Goal: Task Accomplishment & Management: Use online tool/utility

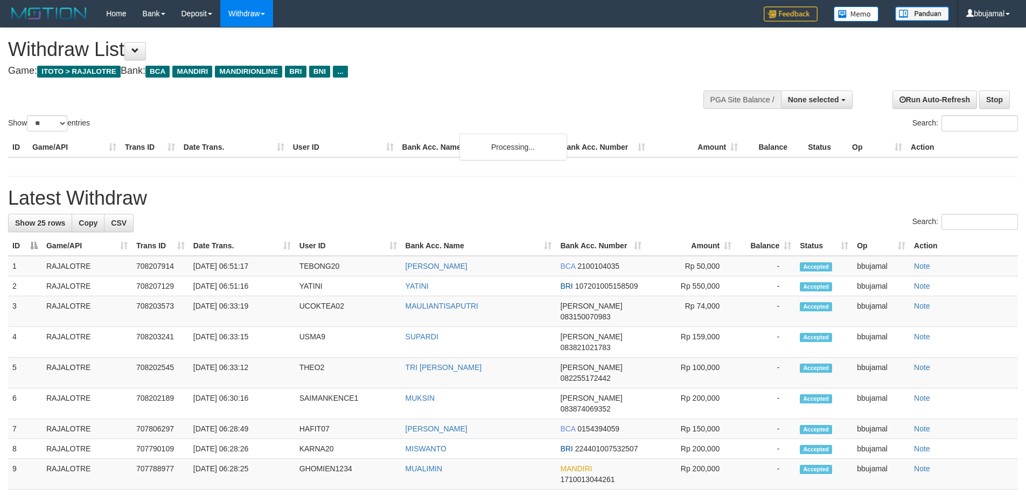
select select
select select "**"
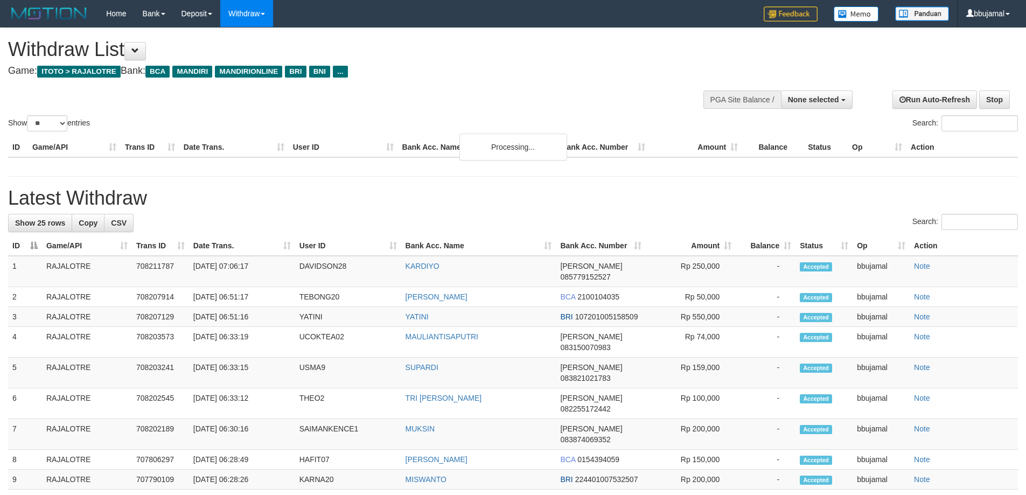
select select
select select "**"
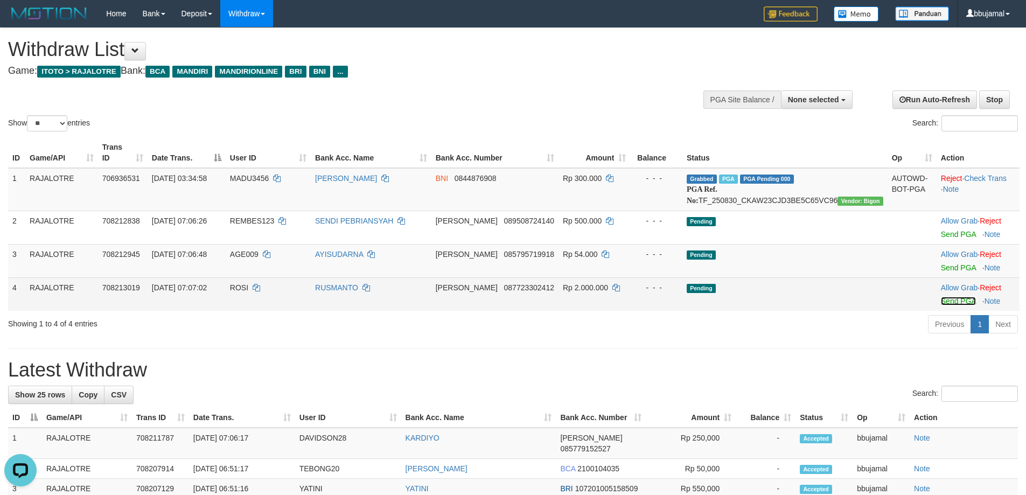
click at [947, 301] on link "Send PGA" at bounding box center [958, 301] width 35 height 9
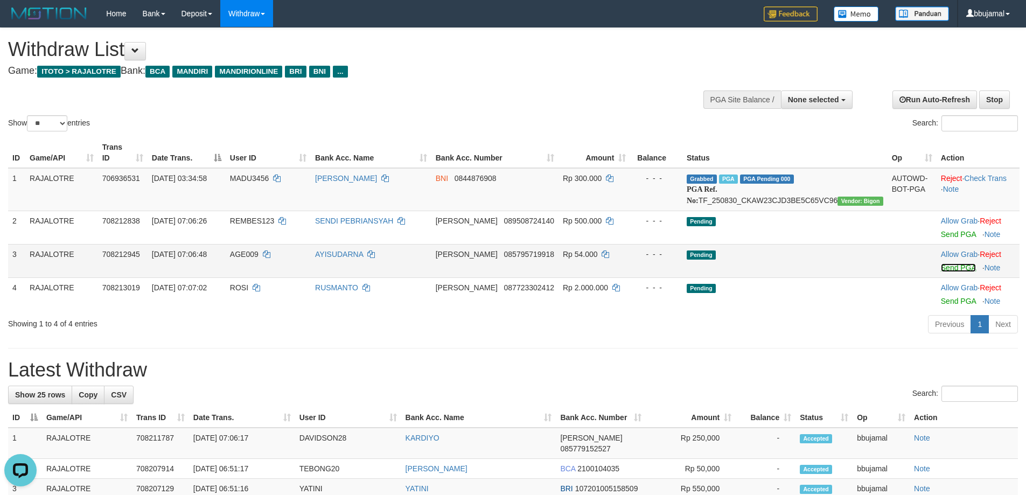
click at [945, 263] on link "Send PGA" at bounding box center [958, 267] width 35 height 9
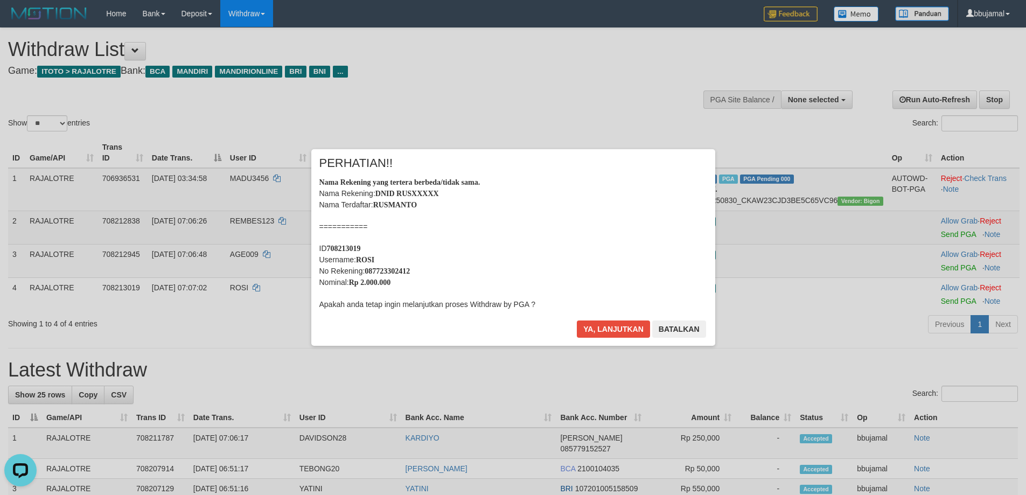
click at [946, 232] on div "× PERHATIAN!! Nama Rekening yang tertera berbeda/tidak sama. Nama Rekening: DNI…" at bounding box center [513, 248] width 1026 height 240
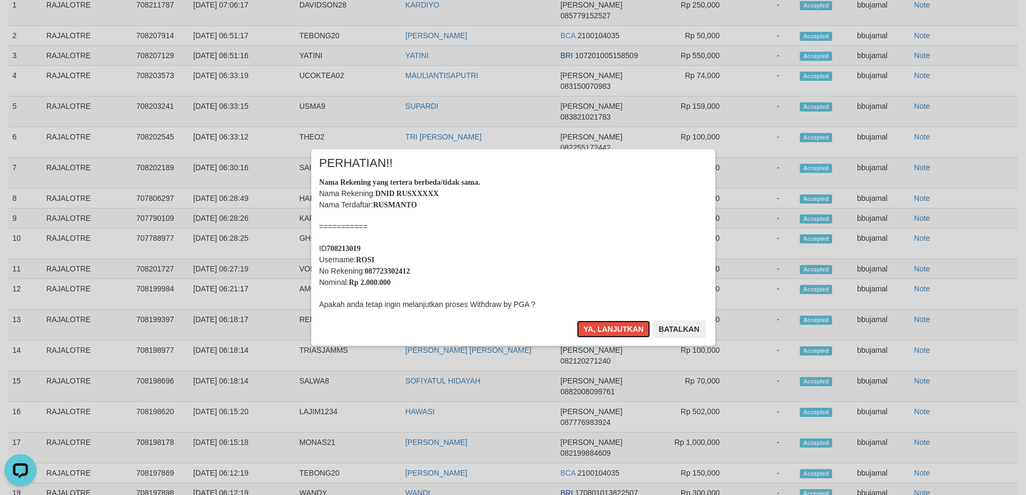
click at [577, 321] on button "Ya, lanjutkan" at bounding box center [613, 329] width 73 height 17
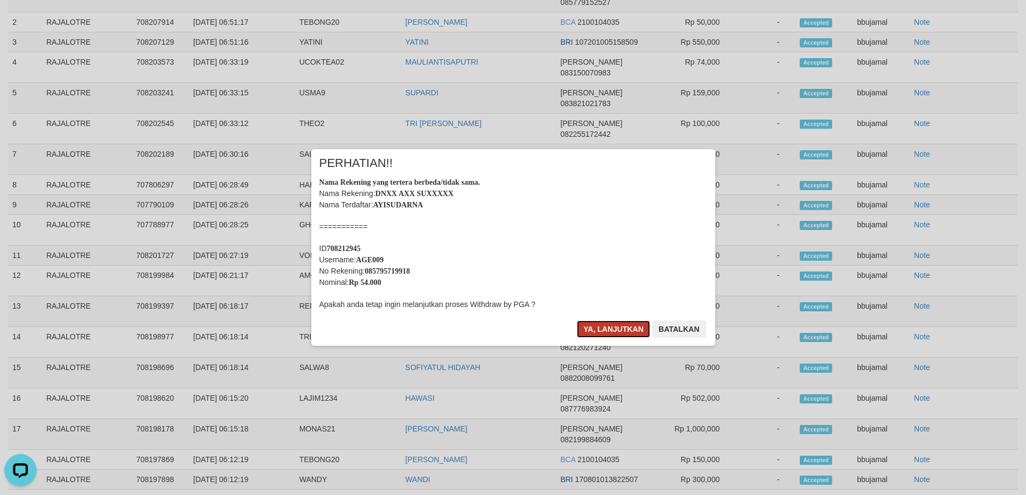
click at [625, 326] on button "Ya, lanjutkan" at bounding box center [613, 329] width 73 height 17
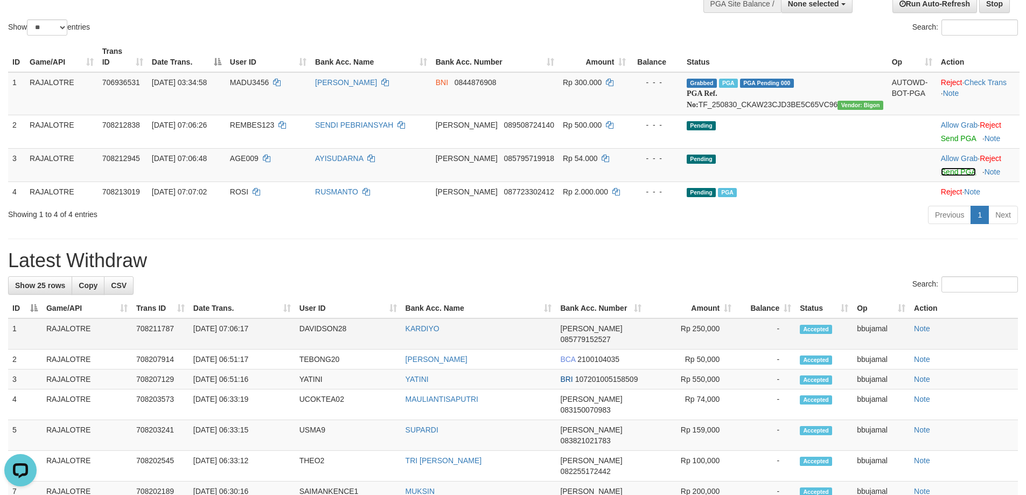
scroll to position [94, 0]
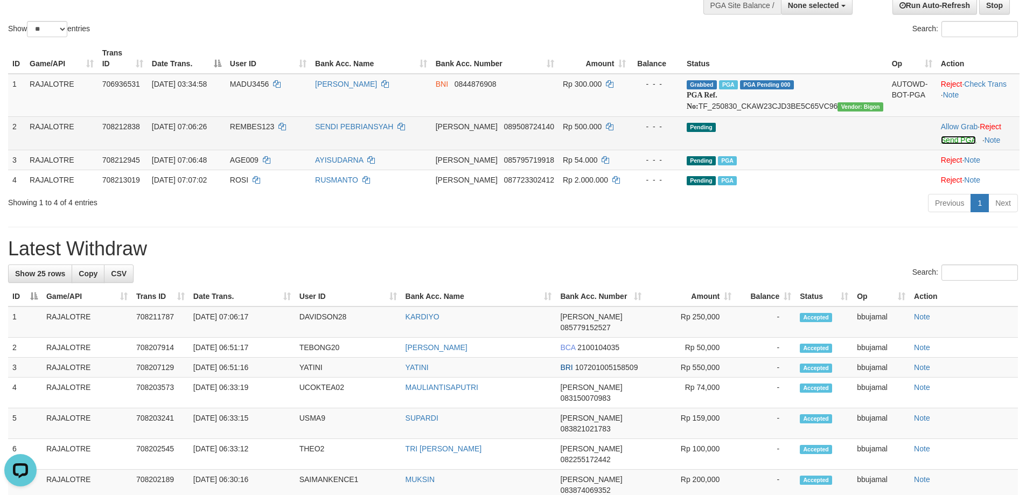
click at [941, 142] on link "Send PGA" at bounding box center [958, 140] width 35 height 9
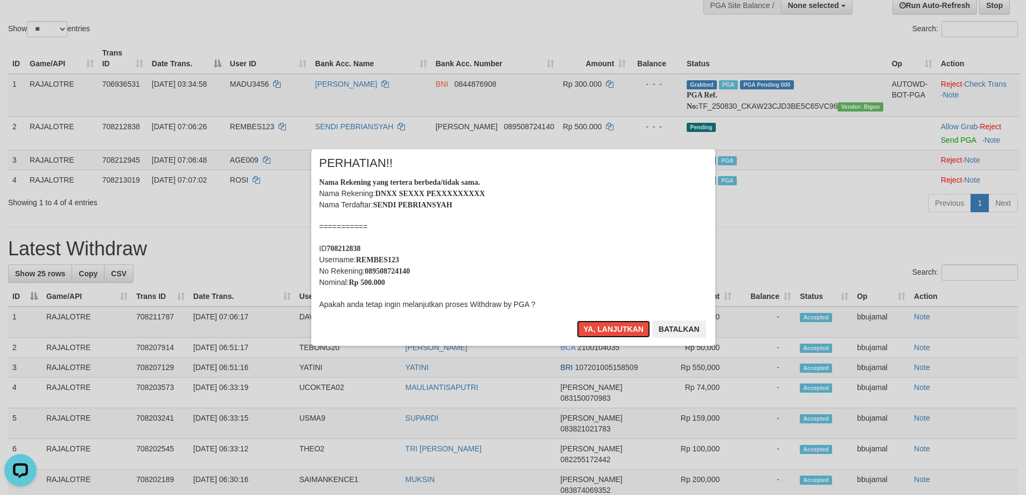
click at [577, 321] on button "Ya, lanjutkan" at bounding box center [613, 329] width 73 height 17
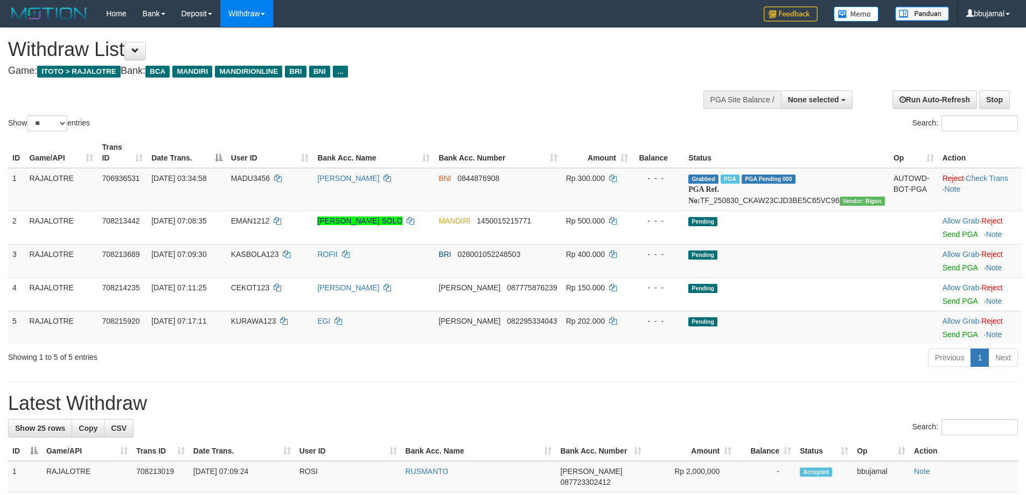
select select
select select "**"
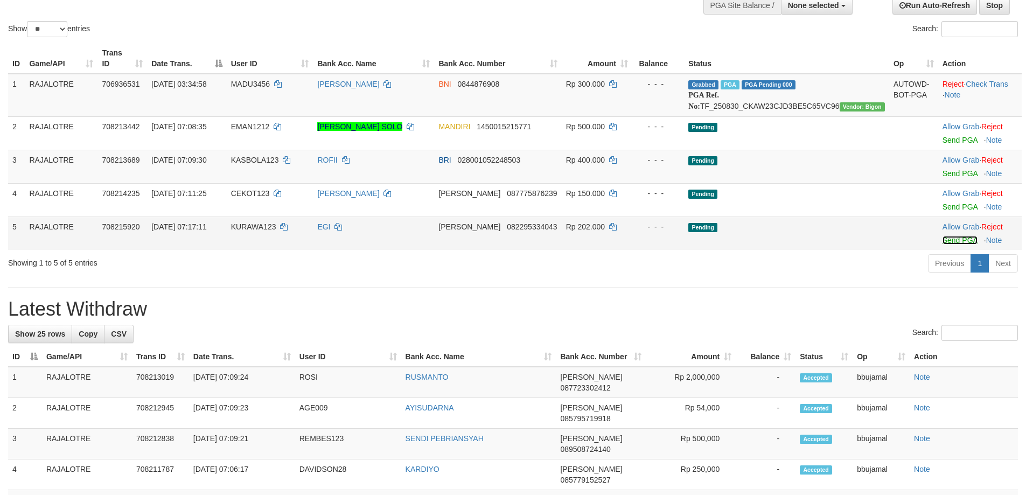
click at [943, 239] on link "Send PGA" at bounding box center [960, 240] width 35 height 9
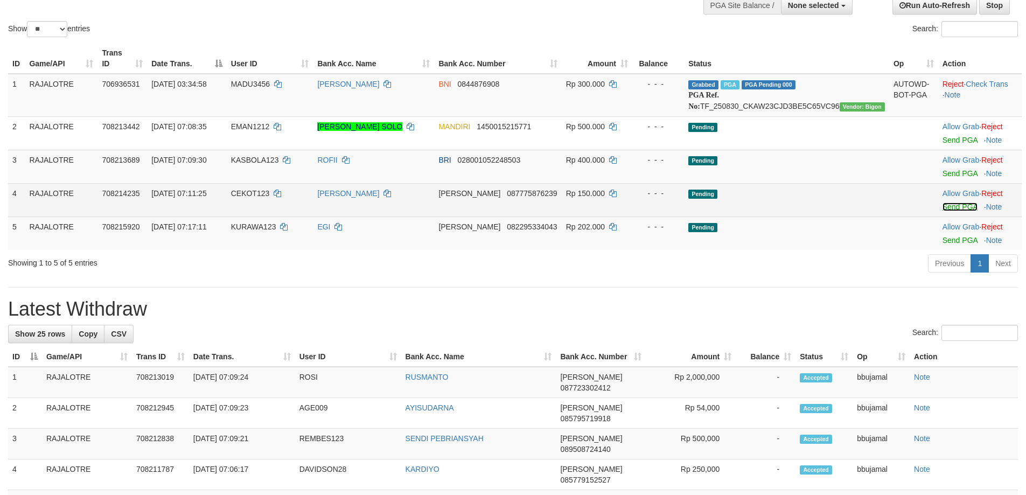
click at [946, 204] on link "Send PGA" at bounding box center [960, 207] width 35 height 9
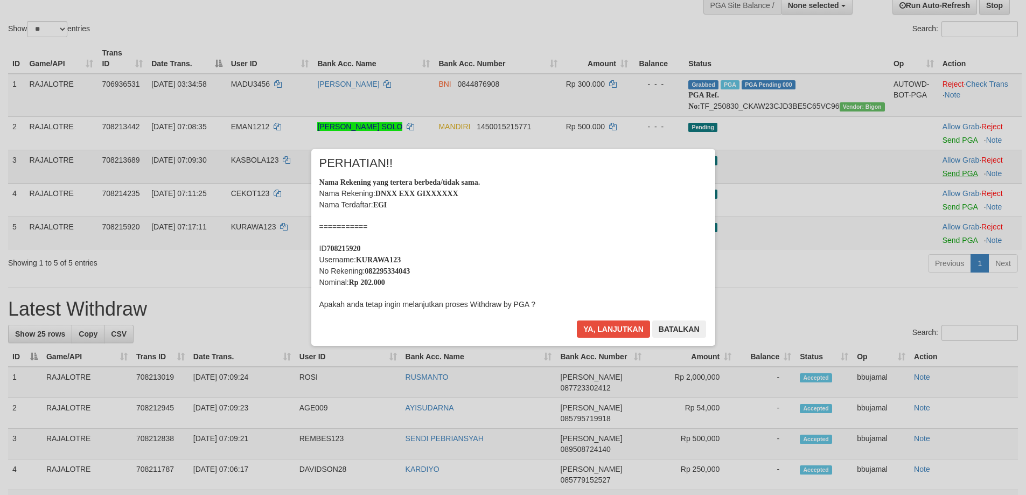
click at [950, 176] on div "× PERHATIAN!! Nama Rekening yang tertera berbeda/tidak sama. Nama Rekening: DNX…" at bounding box center [513, 248] width 1026 height 240
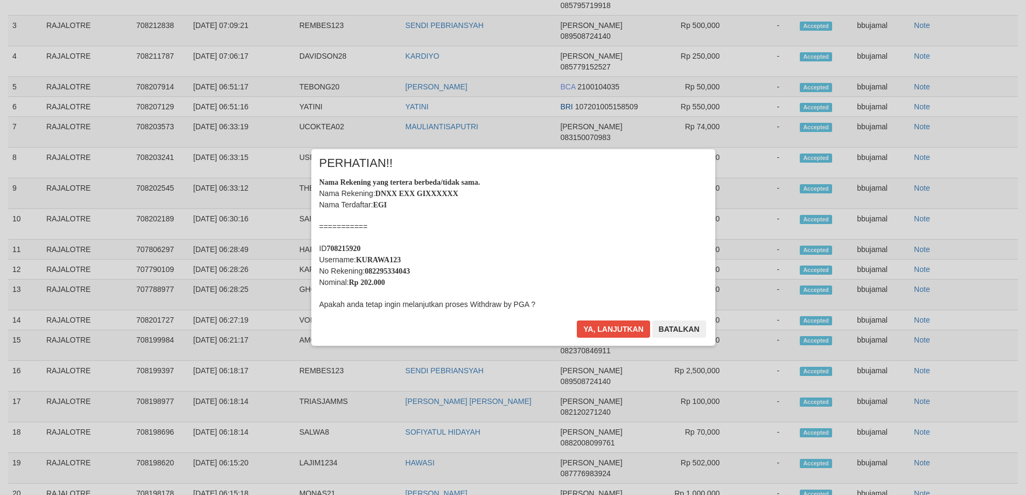
scroll to position [527, 0]
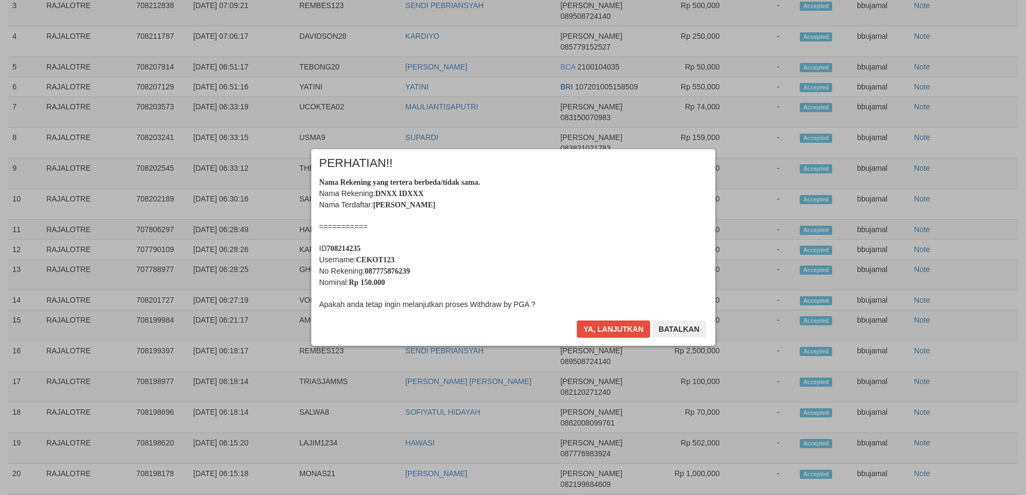
click at [577, 321] on button "Ya, lanjutkan" at bounding box center [613, 329] width 73 height 17
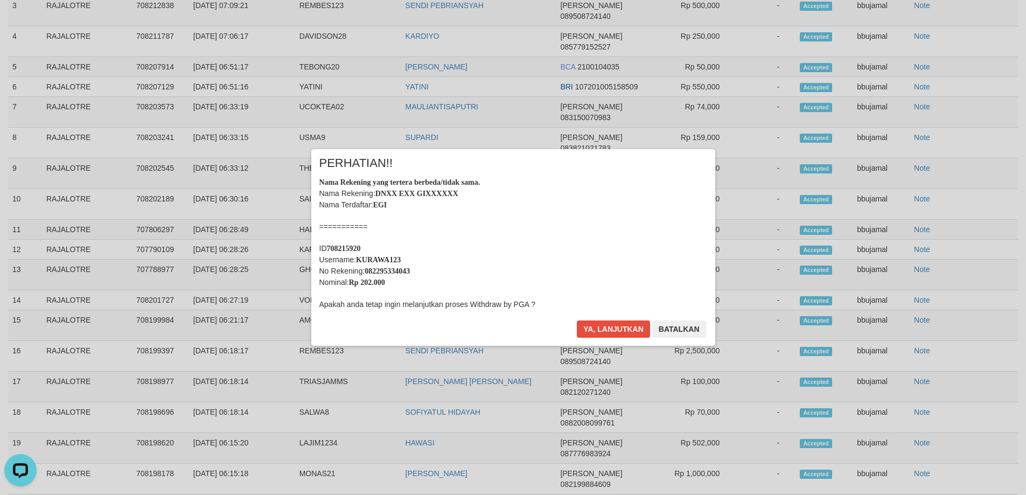
scroll to position [0, 0]
click at [607, 316] on div "× PERHATIAN!! Nama Rekening yang tertera berbeda/tidak sama. Nama Rekening: DNX…" at bounding box center [513, 247] width 404 height 197
click at [637, 326] on button "Ya, lanjutkan" at bounding box center [613, 329] width 73 height 17
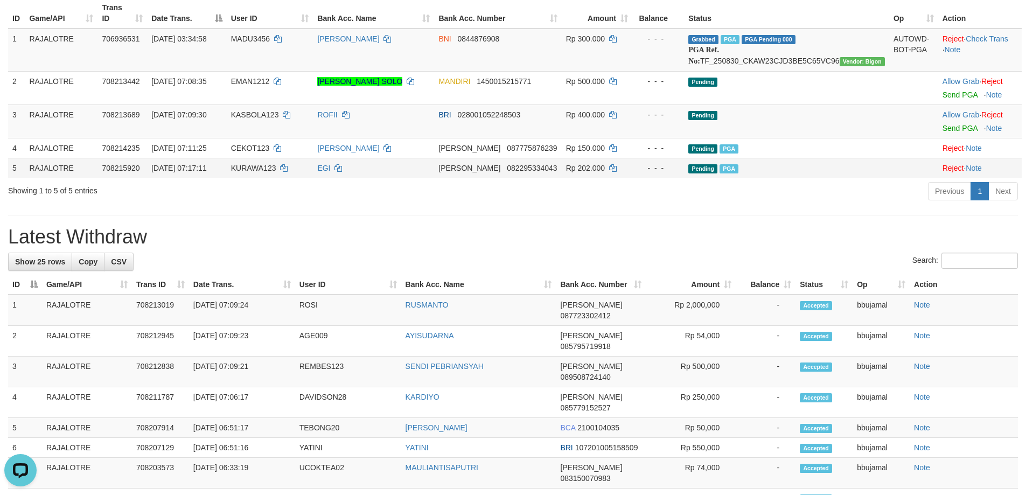
scroll to position [26, 0]
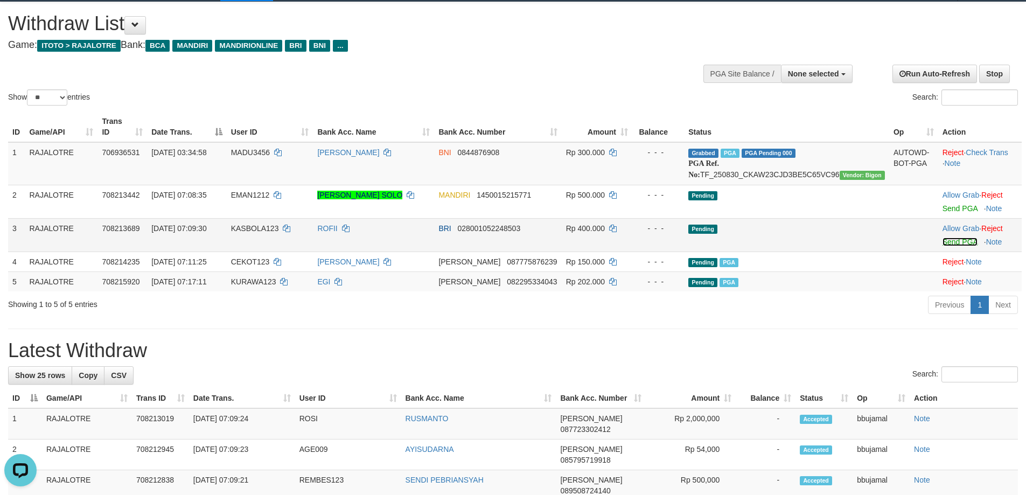
click at [943, 238] on link "Send PGA" at bounding box center [960, 242] width 35 height 9
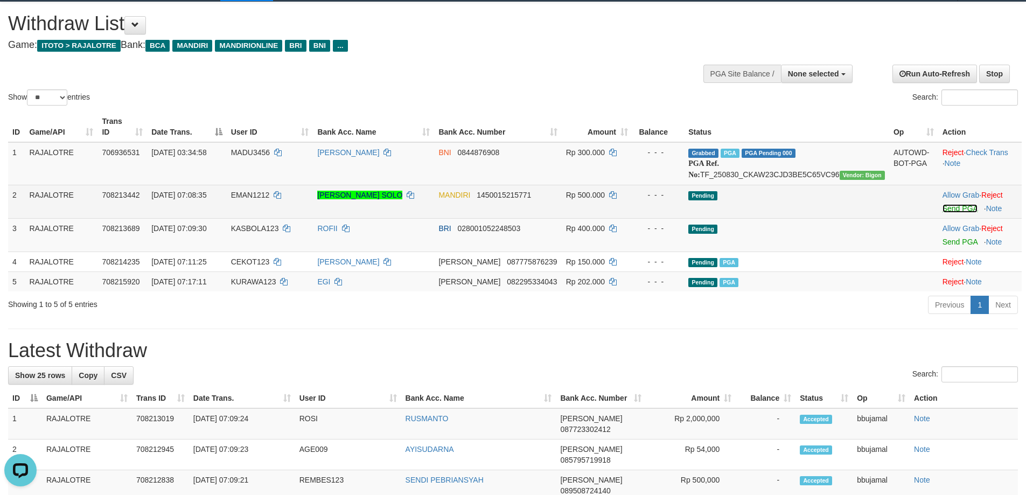
click at [943, 207] on link "Send PGA" at bounding box center [960, 208] width 35 height 9
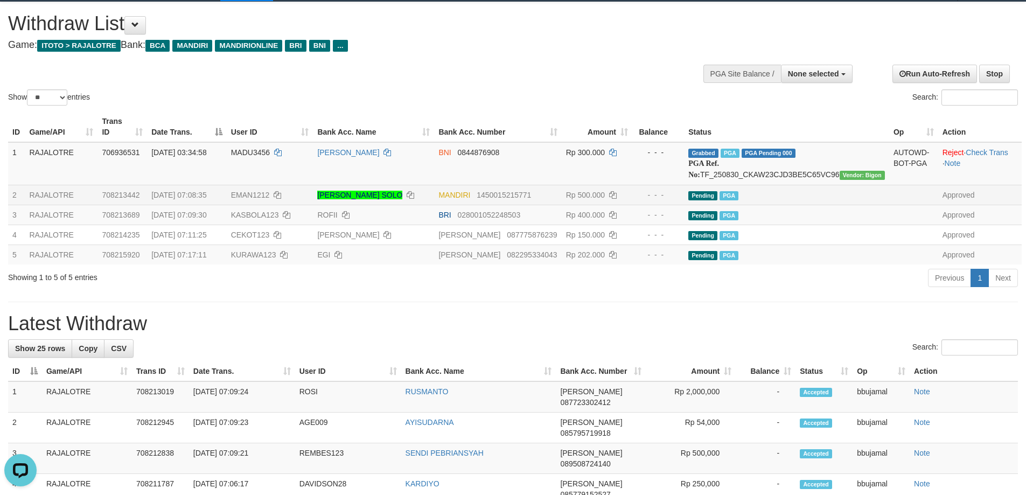
click at [314, 203] on td "EMAN1212" at bounding box center [270, 195] width 87 height 20
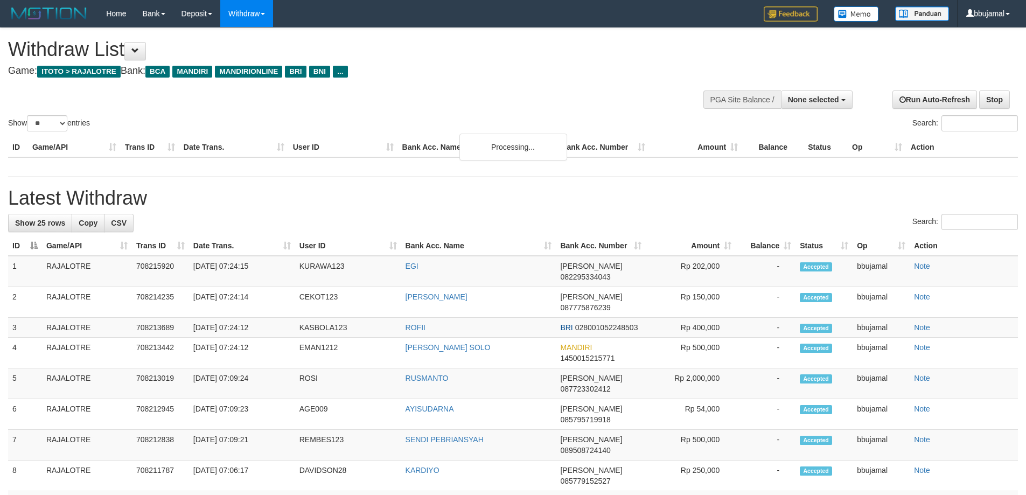
select select
select select "**"
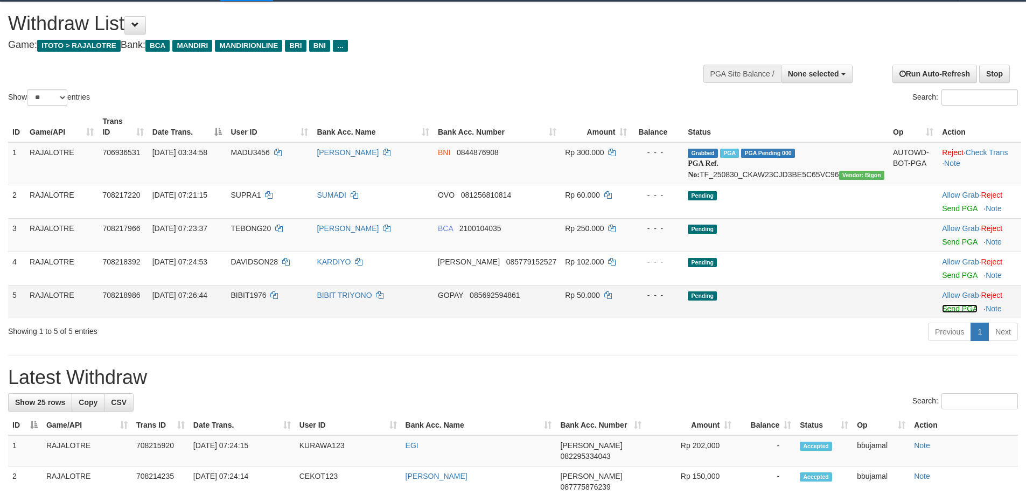
click at [946, 310] on link "Send PGA" at bounding box center [959, 308] width 35 height 9
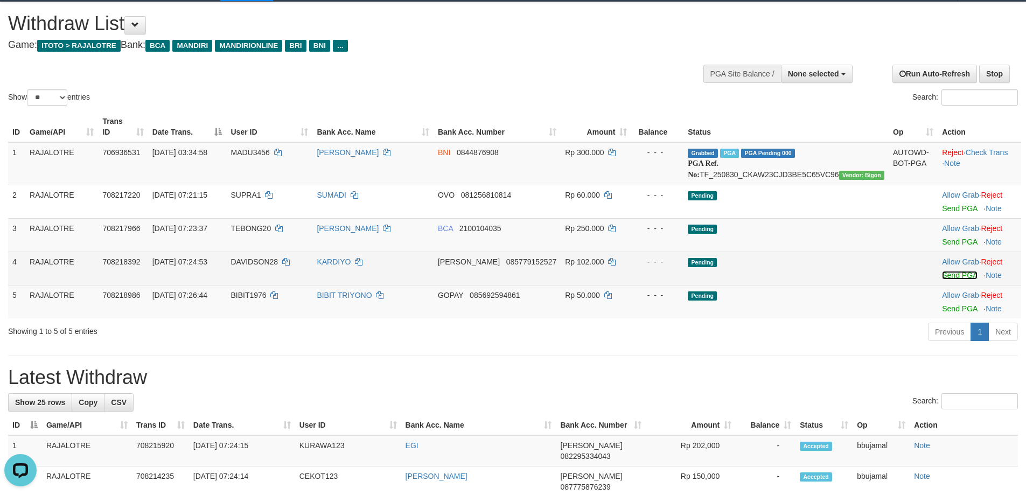
scroll to position [0, 0]
click at [943, 273] on link "Send PGA" at bounding box center [959, 275] width 35 height 9
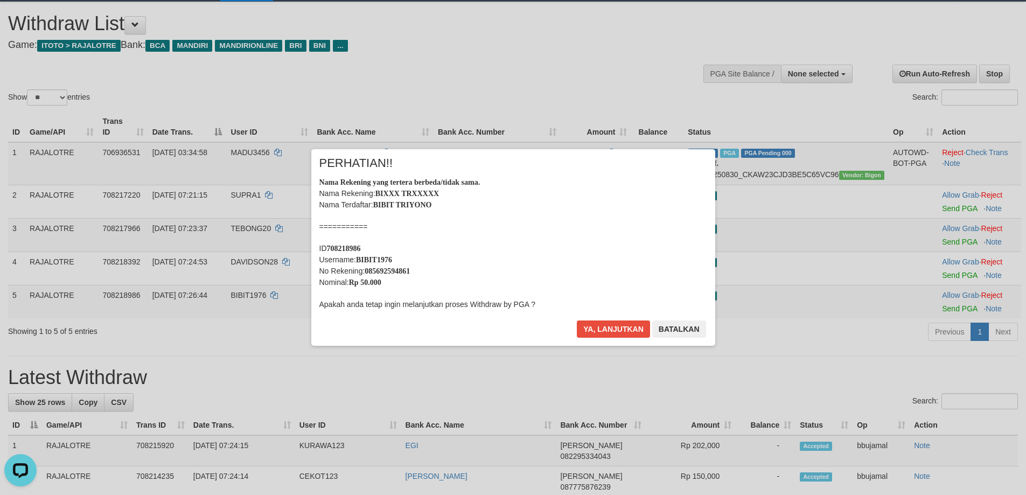
click at [947, 240] on div "× PERHATIAN!! Nama Rekening yang tertera berbeda/tidak sama. Nama Rekening: BIX…" at bounding box center [513, 248] width 1026 height 240
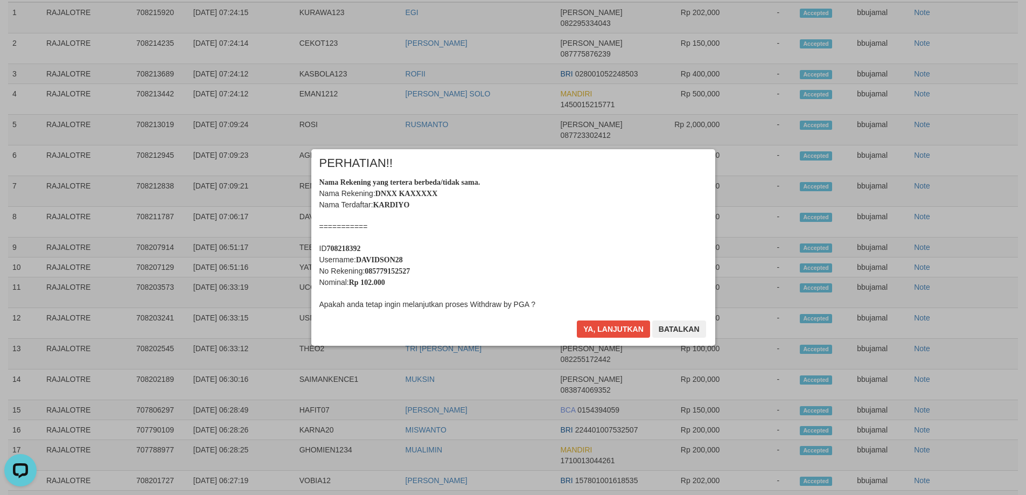
click at [650, 325] on div "Ya, lanjutkan Batalkan" at bounding box center [641, 333] width 131 height 25
click at [641, 326] on button "Ya, lanjutkan" at bounding box center [613, 329] width 73 height 17
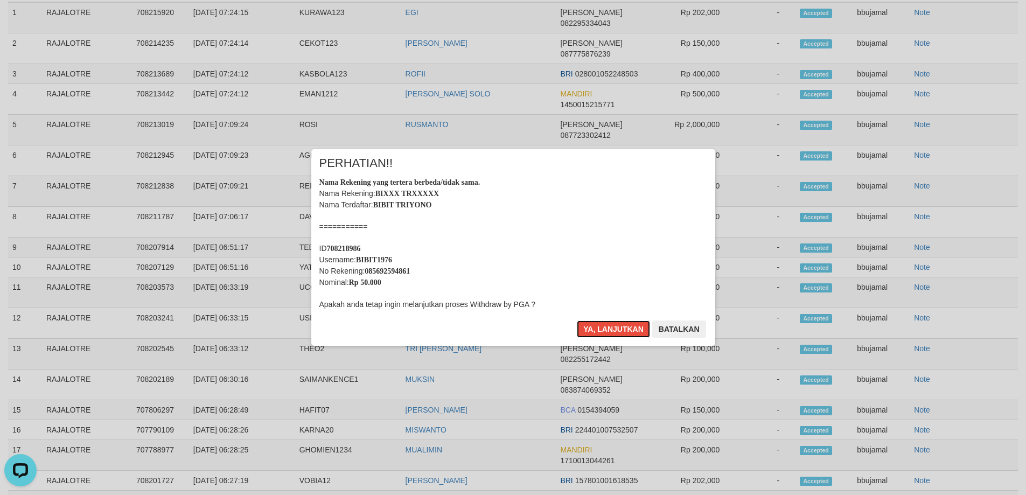
click at [641, 326] on button "Ya, lanjutkan" at bounding box center [613, 329] width 73 height 17
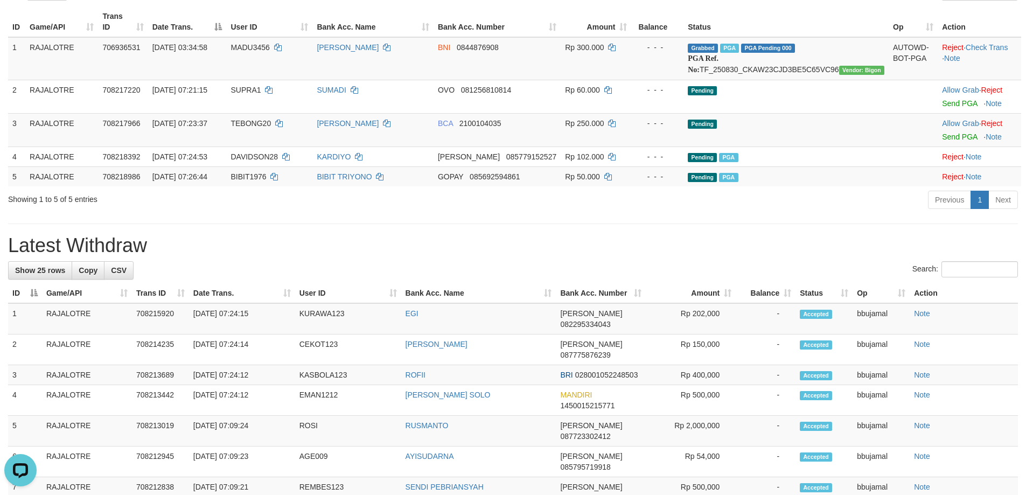
scroll to position [0, 0]
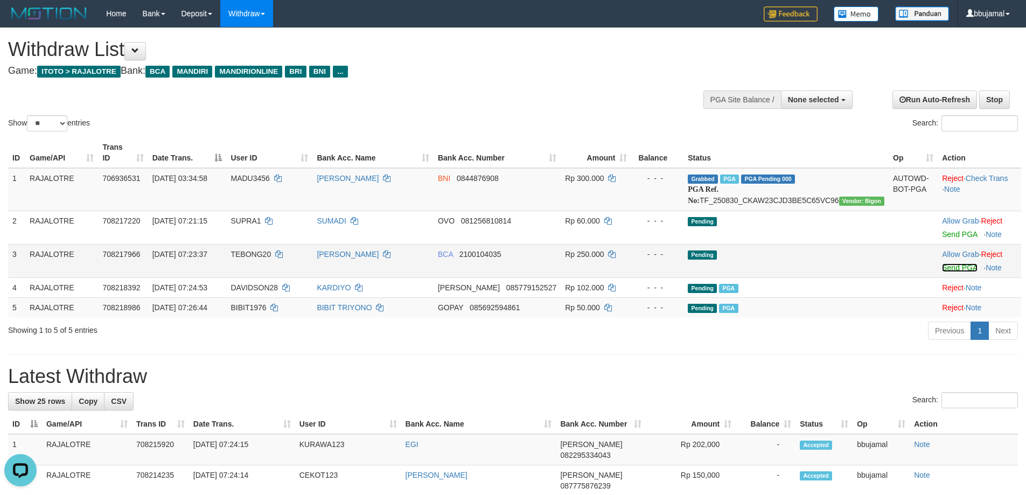
click at [946, 263] on link "Send PGA" at bounding box center [959, 267] width 35 height 9
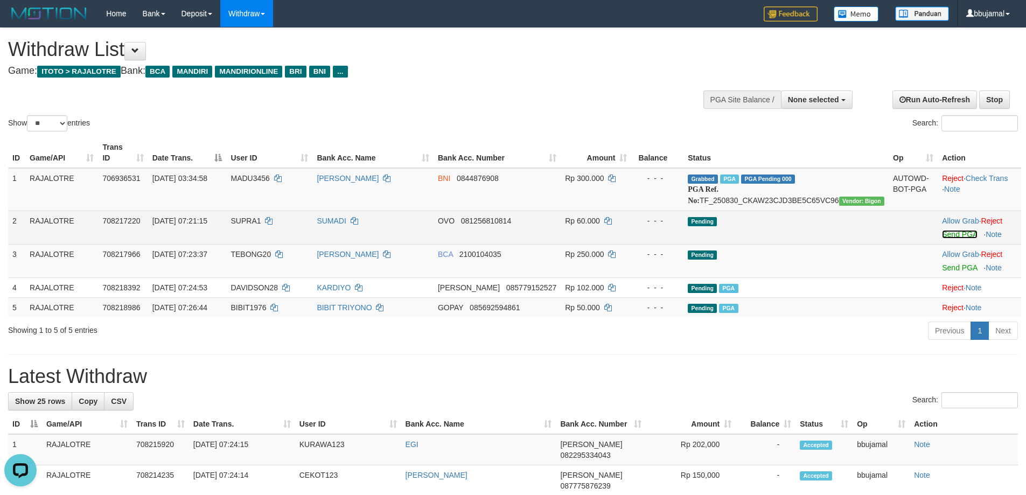
click at [942, 235] on link "Send PGA" at bounding box center [959, 234] width 35 height 9
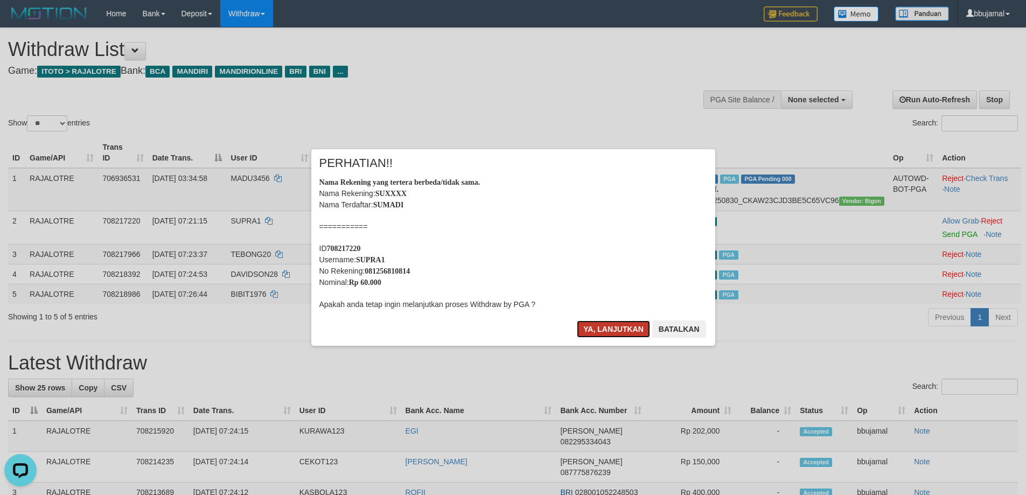
click at [626, 321] on button "Ya, lanjutkan" at bounding box center [613, 329] width 73 height 17
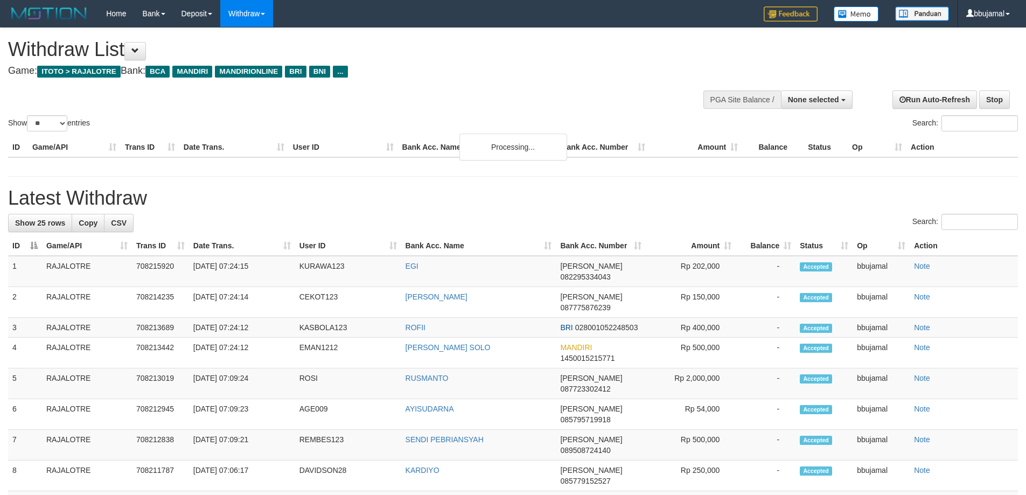
select select
select select "**"
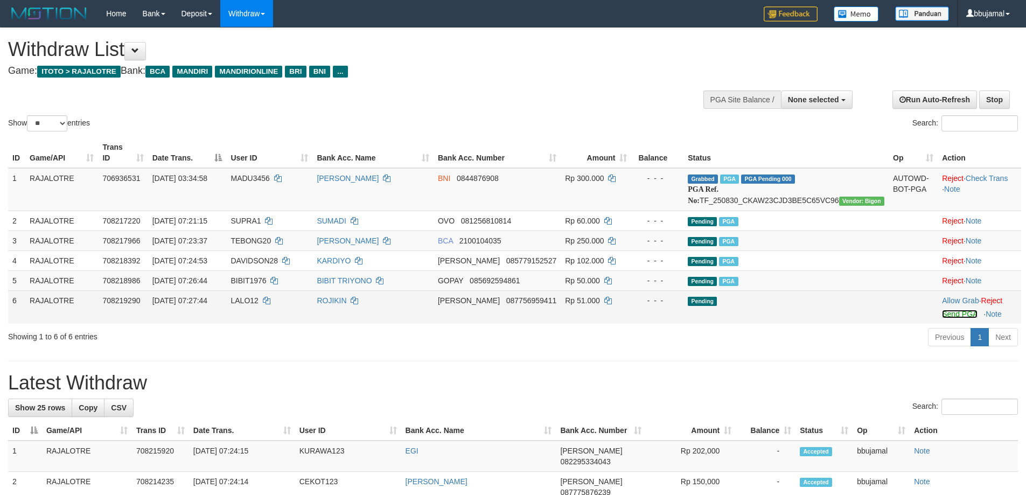
click at [947, 316] on link "Send PGA" at bounding box center [959, 314] width 35 height 9
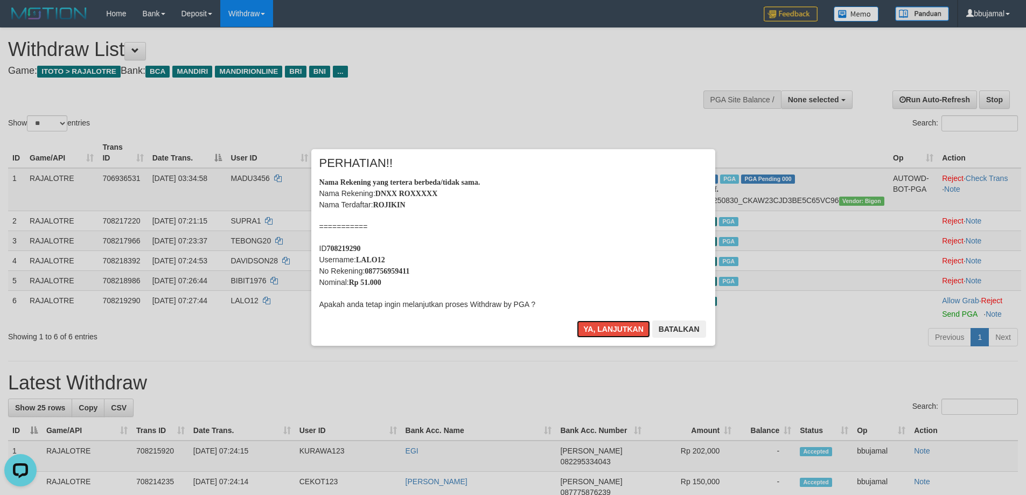
click at [577, 321] on button "Ya, lanjutkan" at bounding box center [613, 329] width 73 height 17
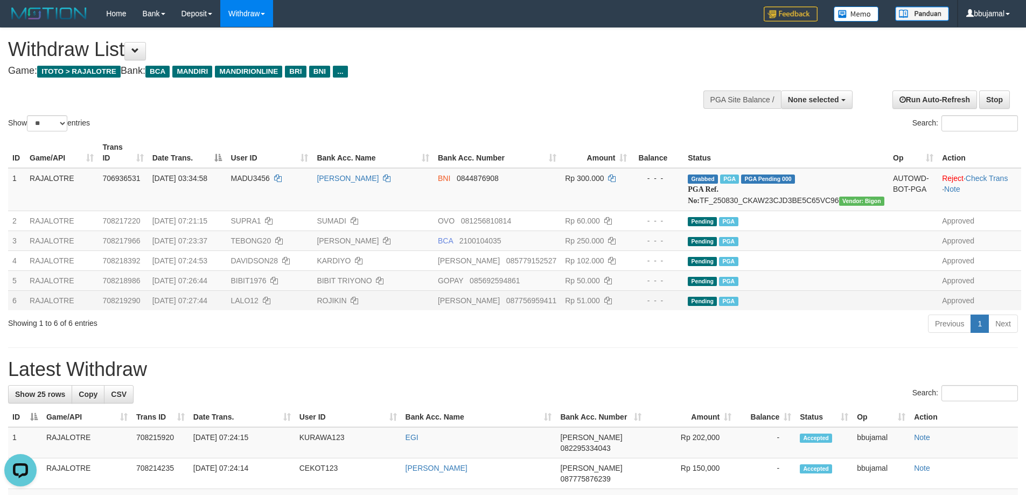
click at [864, 307] on td "Pending PGA" at bounding box center [786, 300] width 205 height 20
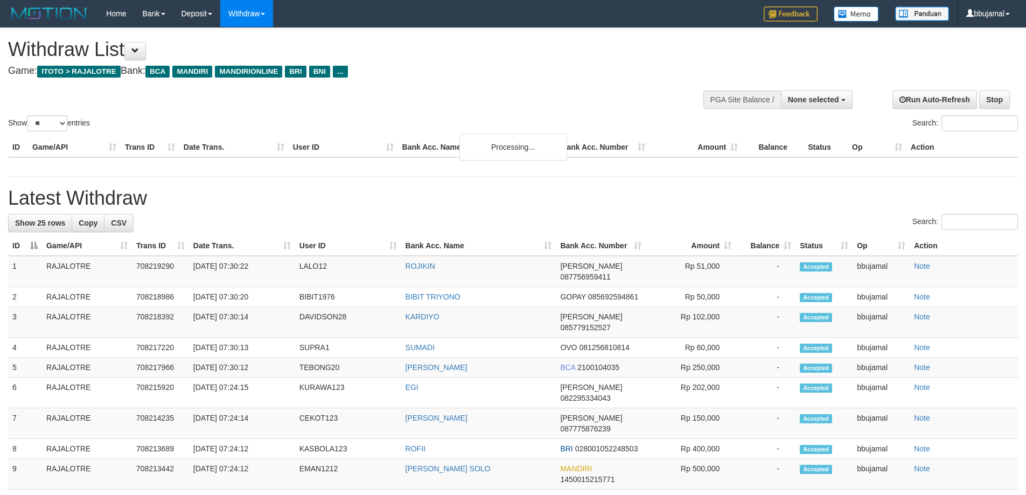
select select
select select "**"
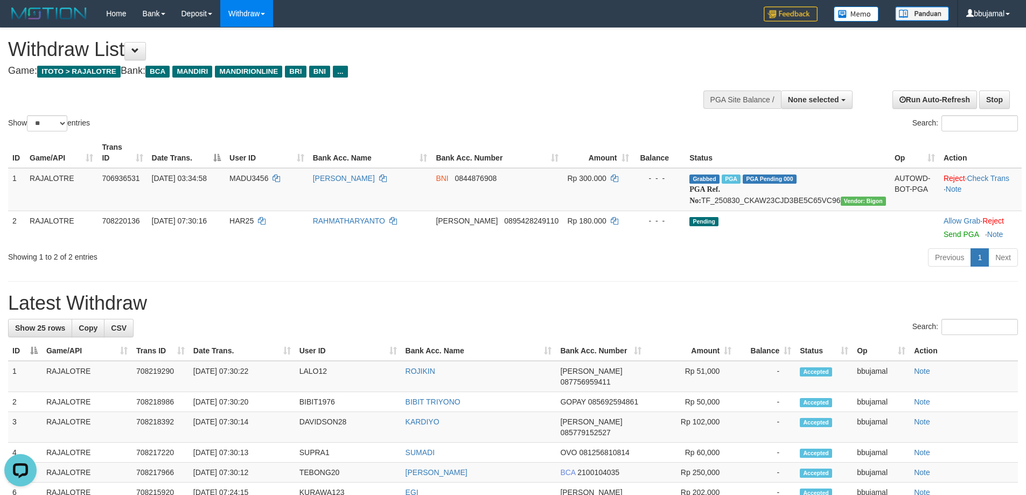
click at [534, 281] on hr at bounding box center [513, 281] width 1010 height 1
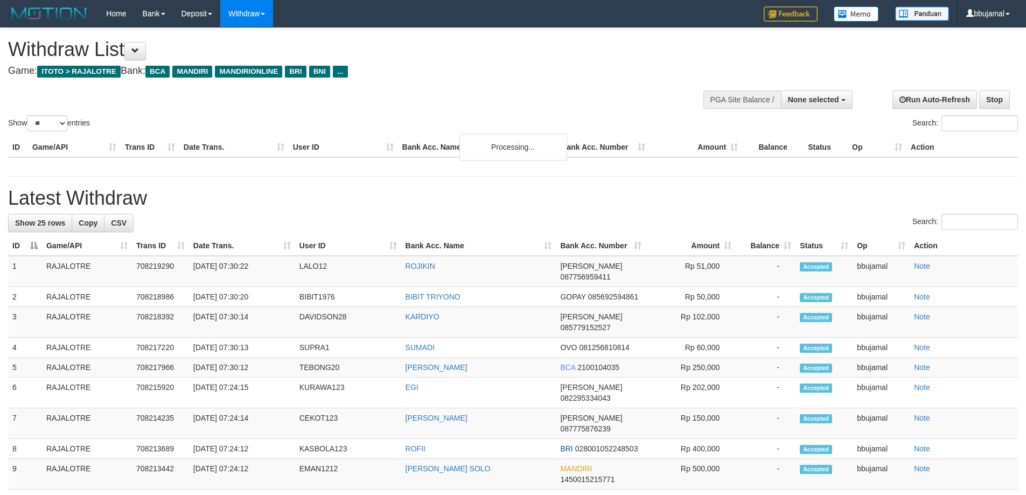
select select
select select "**"
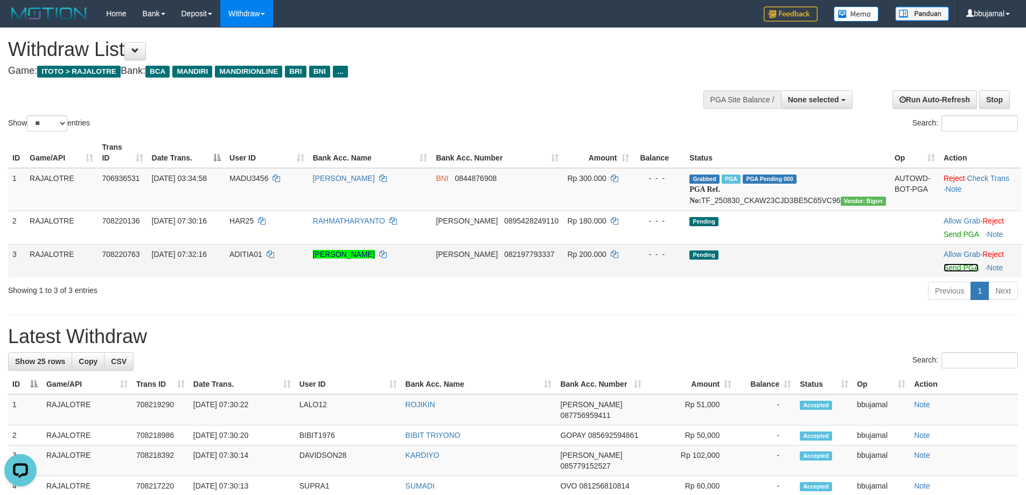
click at [944, 270] on link "Send PGA" at bounding box center [961, 267] width 35 height 9
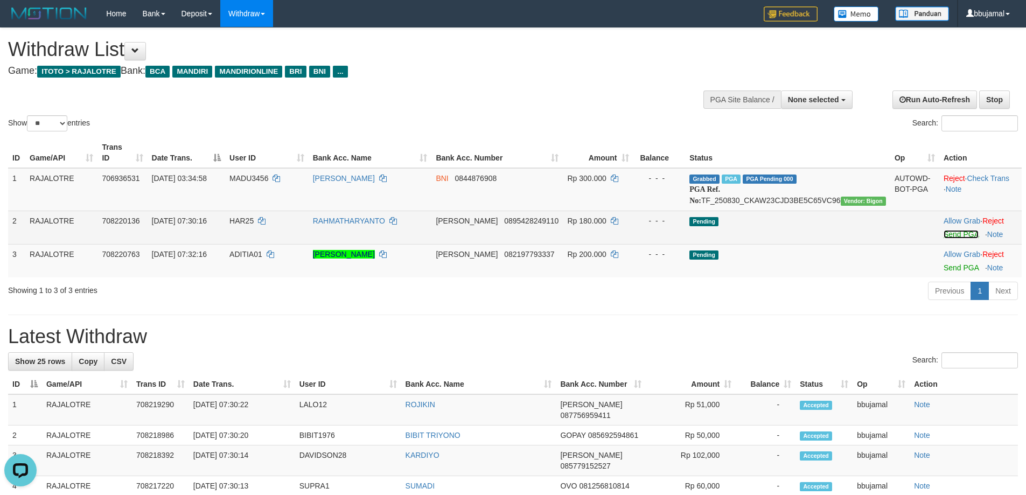
click at [944, 232] on link "Send PGA" at bounding box center [961, 234] width 35 height 9
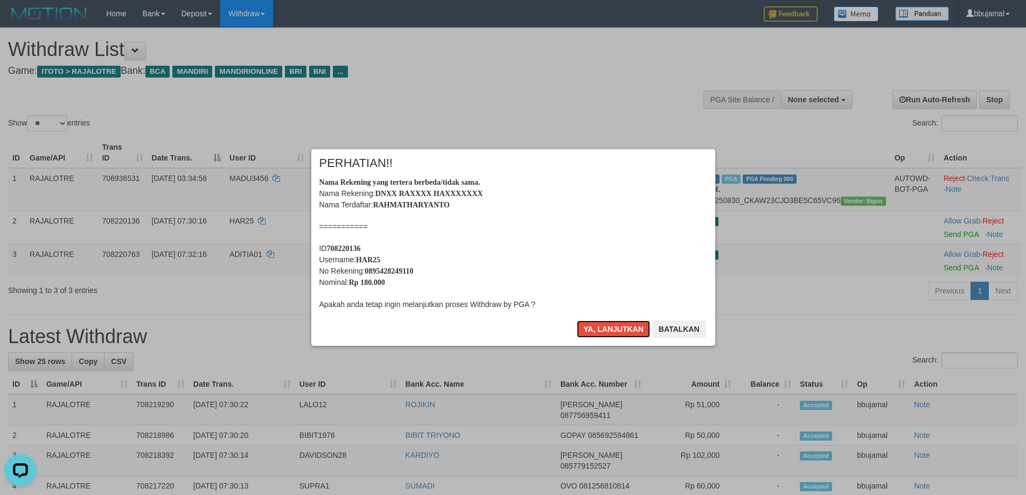
click at [577, 321] on button "Ya, lanjutkan" at bounding box center [613, 329] width 73 height 17
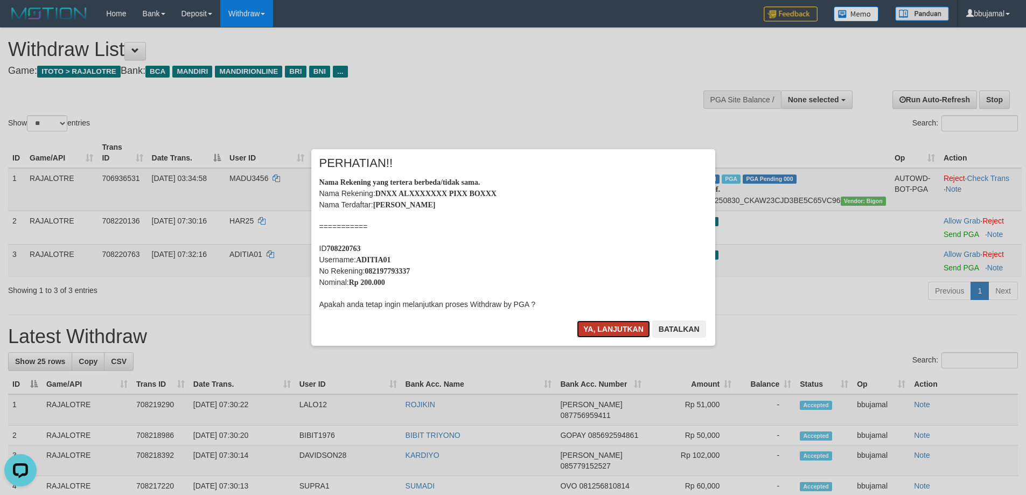
click at [612, 333] on button "Ya, lanjutkan" at bounding box center [613, 329] width 73 height 17
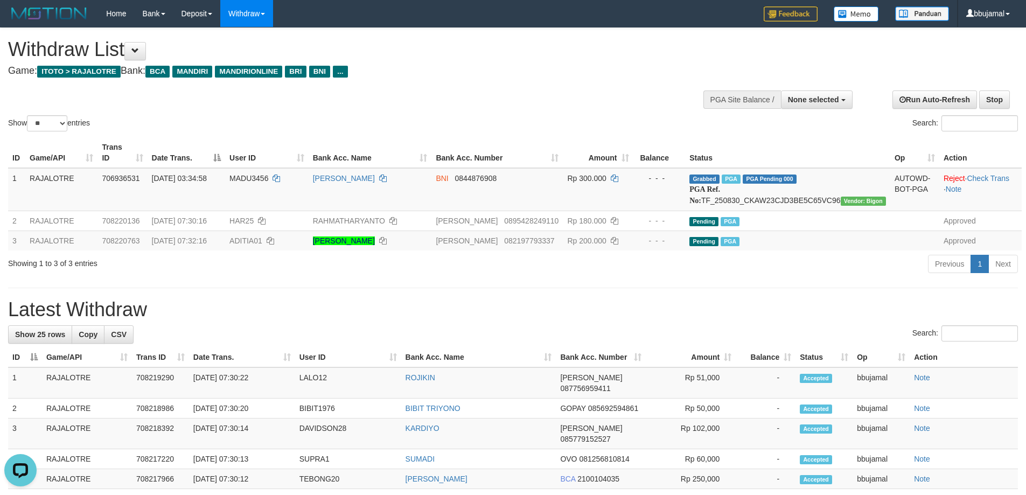
click at [753, 317] on h1 "Latest Withdraw" at bounding box center [513, 310] width 1010 height 22
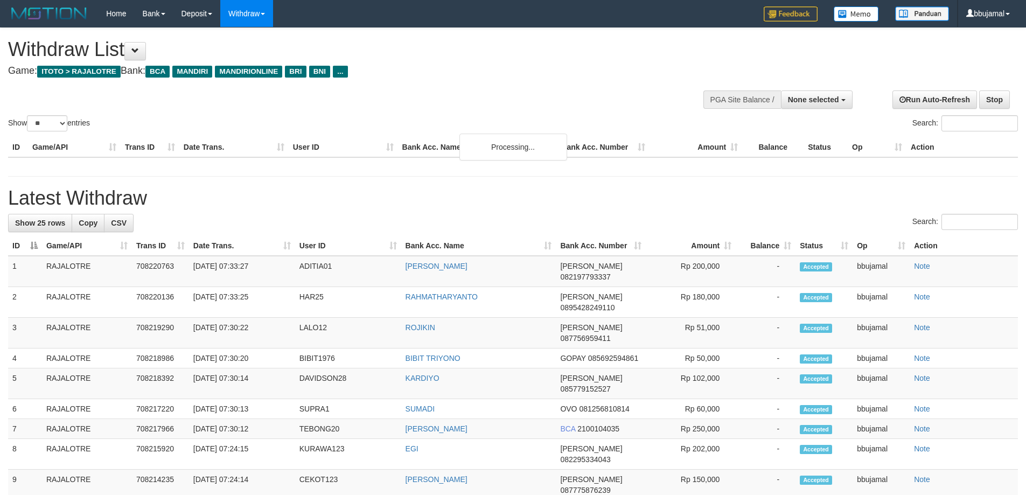
select select
select select "**"
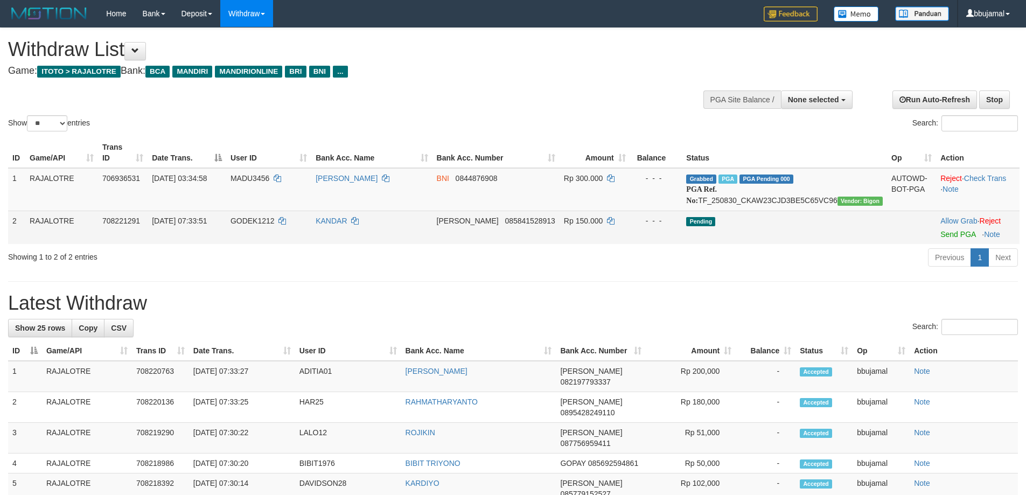
click at [941, 238] on td "Allow Grab · Reject Send PGA · Note" at bounding box center [978, 227] width 84 height 33
click at [941, 236] on link "Send PGA" at bounding box center [958, 234] width 35 height 9
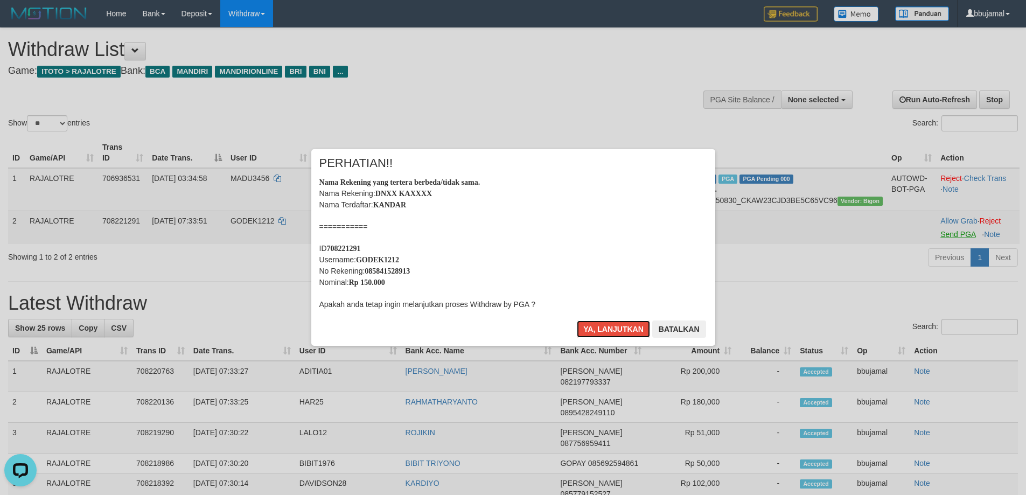
click at [577, 321] on button "Ya, lanjutkan" at bounding box center [613, 329] width 73 height 17
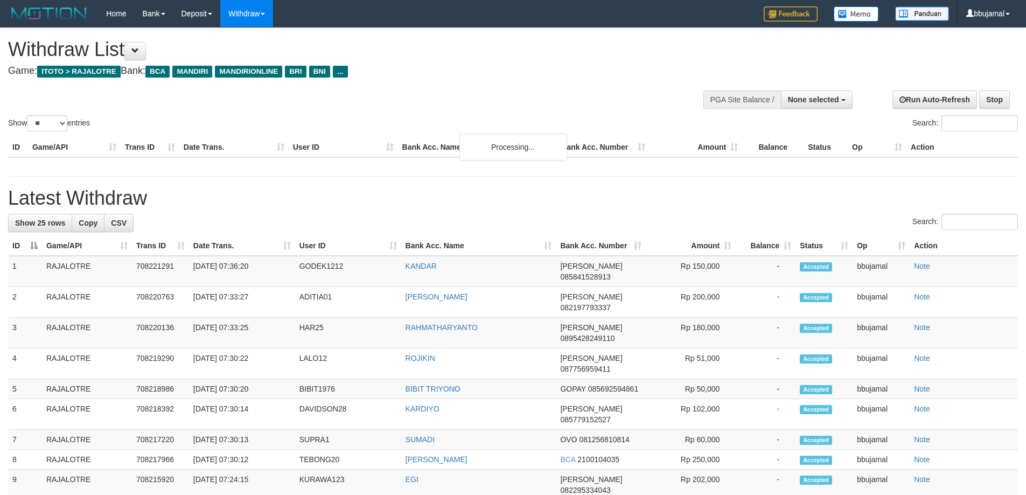
select select
select select "**"
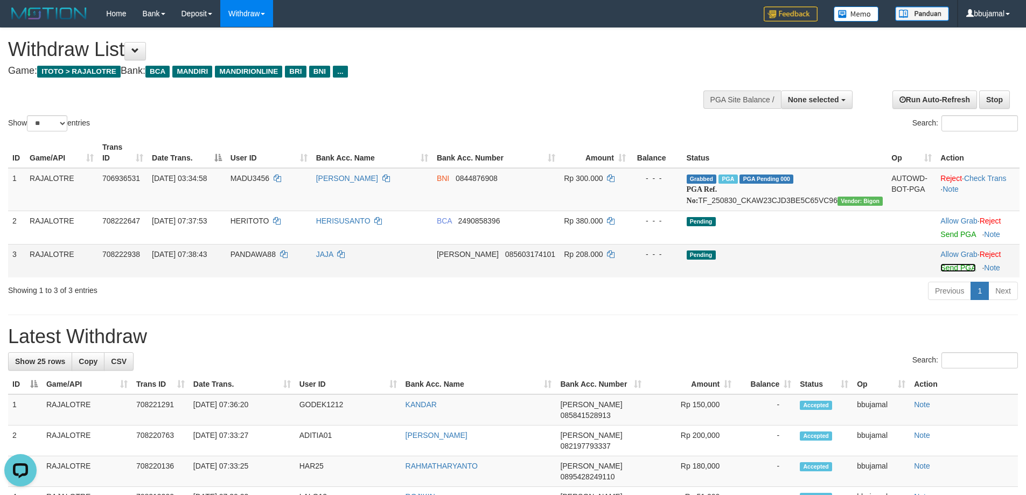
click at [945, 270] on link "Send PGA" at bounding box center [958, 267] width 35 height 9
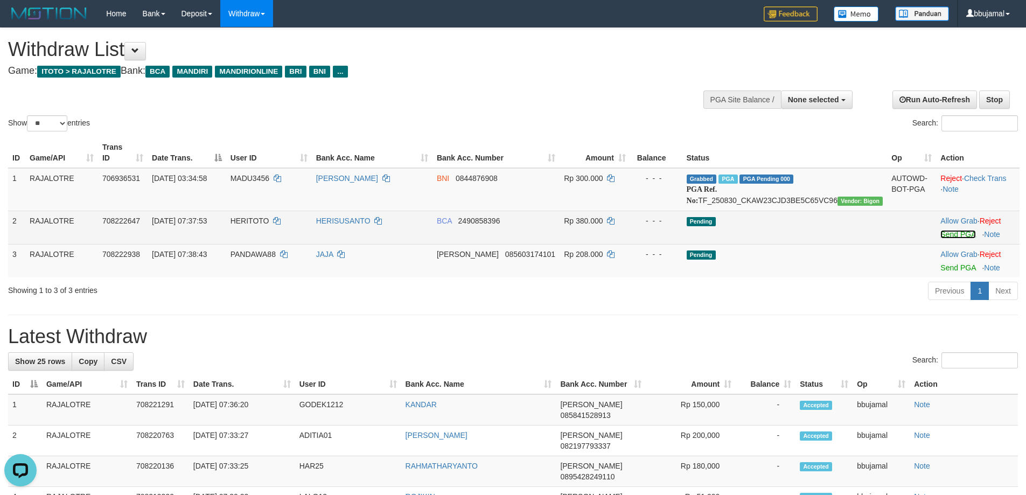
click at [943, 237] on link "Send PGA" at bounding box center [958, 234] width 35 height 9
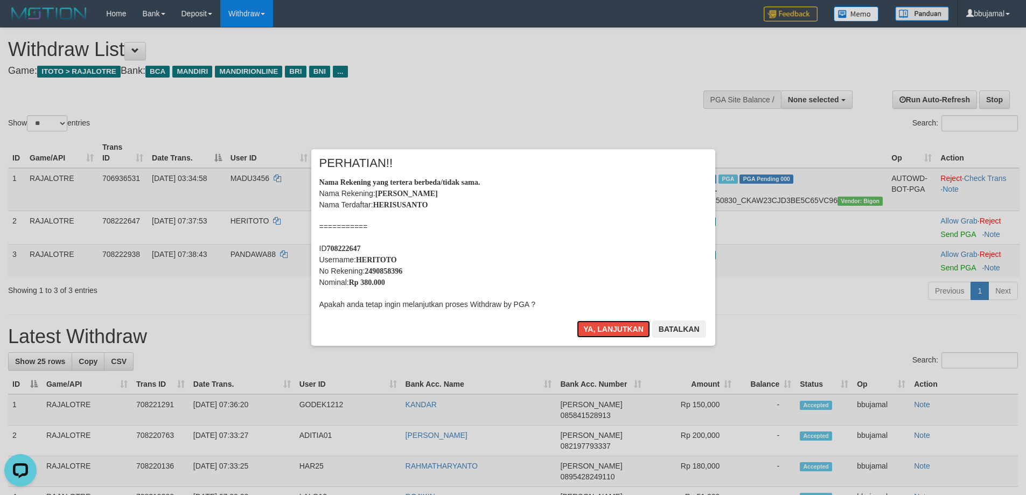
click at [577, 321] on button "Ya, lanjutkan" at bounding box center [613, 329] width 73 height 17
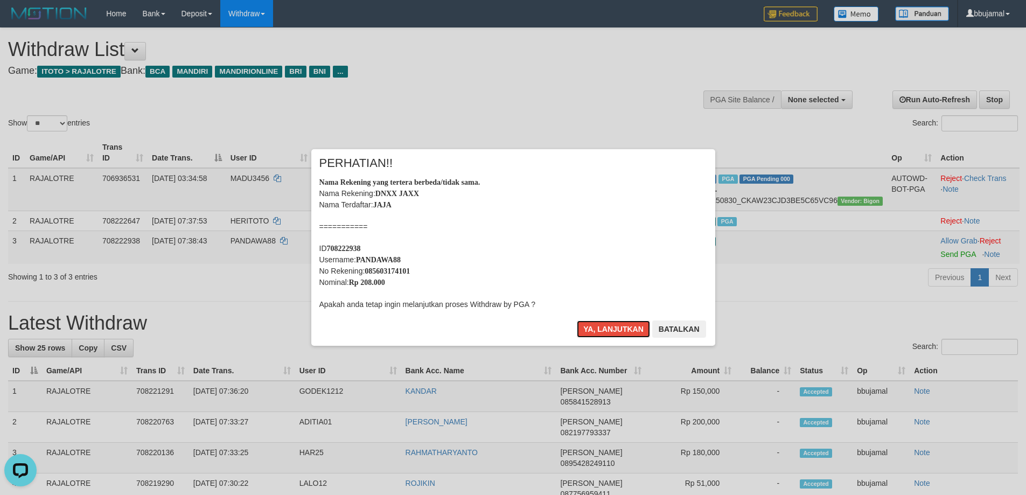
click at [577, 321] on button "Ya, lanjutkan" at bounding box center [613, 329] width 73 height 17
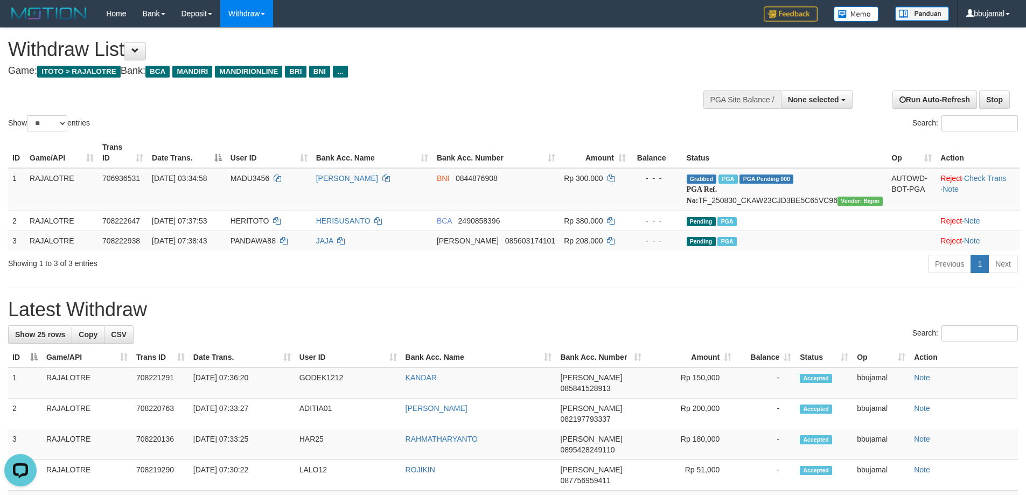
click at [525, 327] on div "Search:" at bounding box center [513, 334] width 1010 height 19
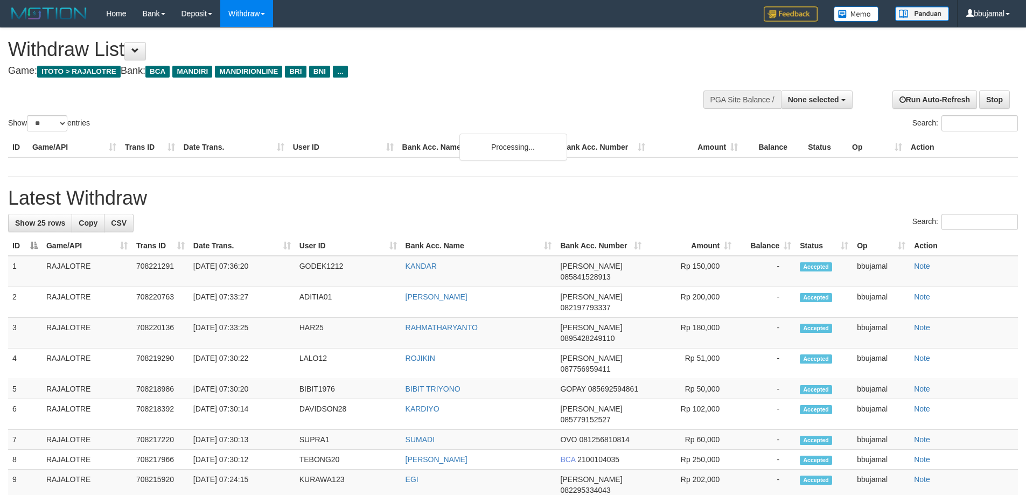
select select
select select "**"
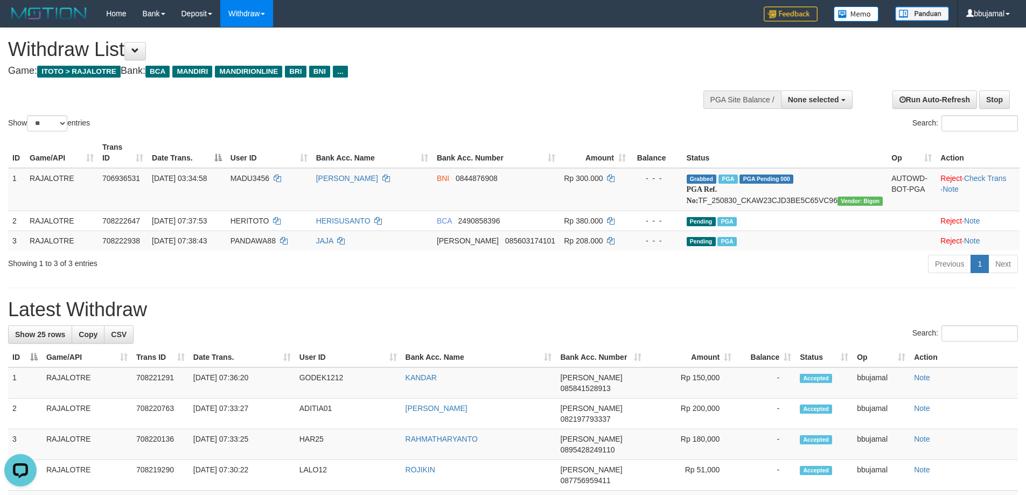
click at [907, 302] on h1 "Latest Withdraw" at bounding box center [513, 310] width 1010 height 22
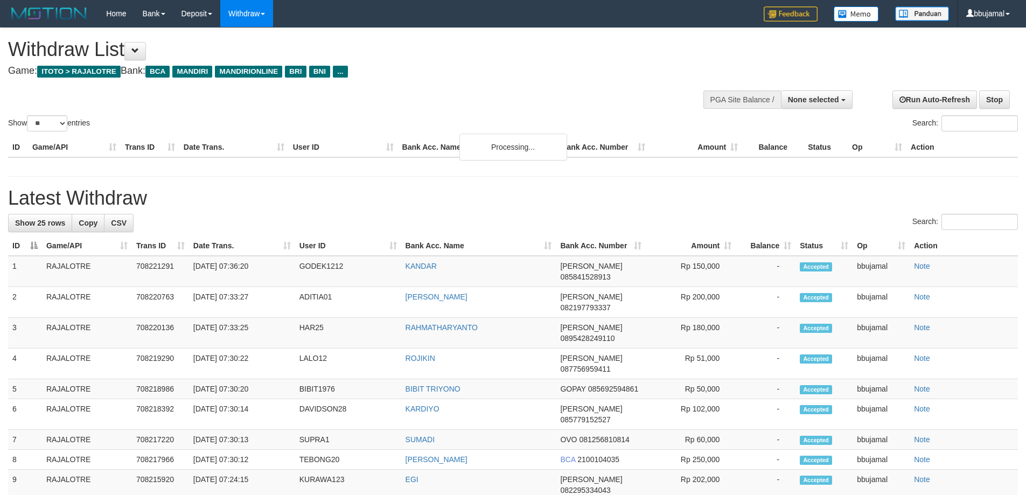
select select
select select "**"
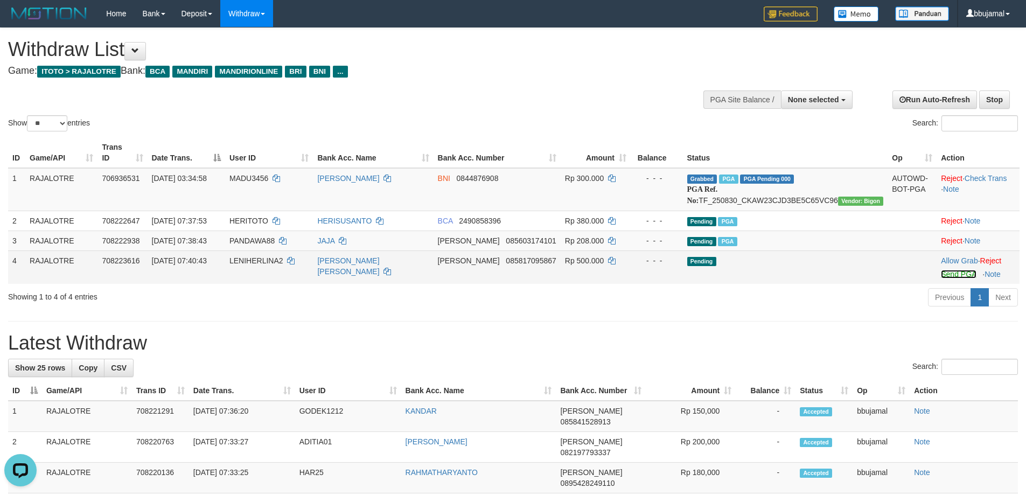
click at [953, 274] on link "Send PGA" at bounding box center [958, 274] width 35 height 9
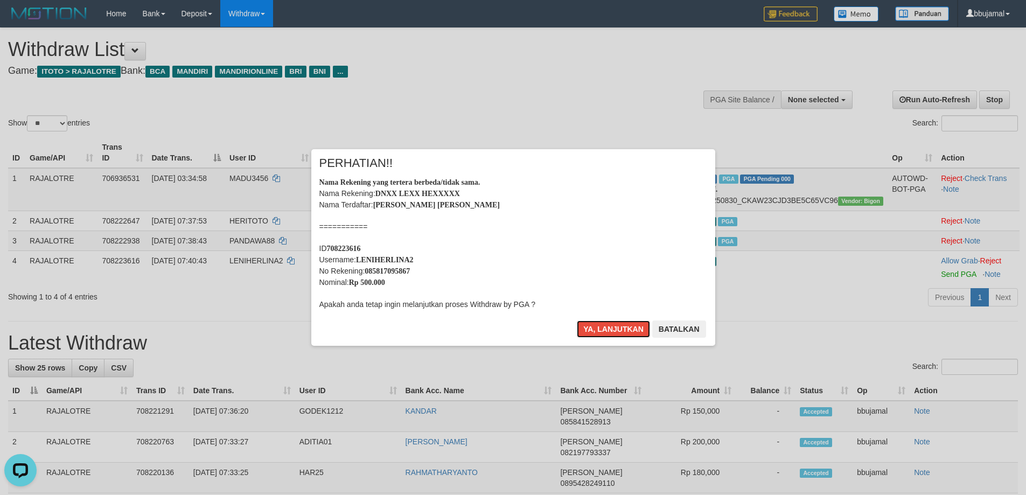
click at [577, 321] on button "Ya, lanjutkan" at bounding box center [613, 329] width 73 height 17
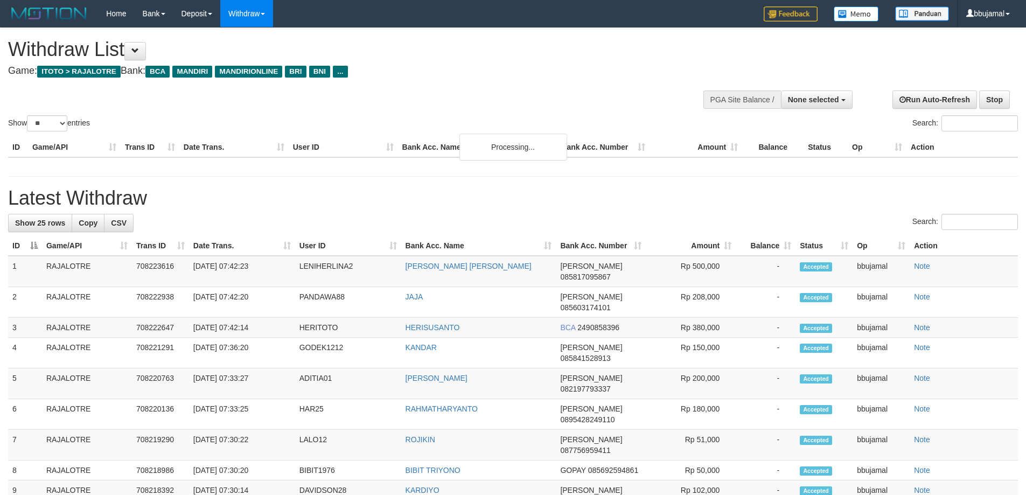
select select
select select "**"
select select
select select "**"
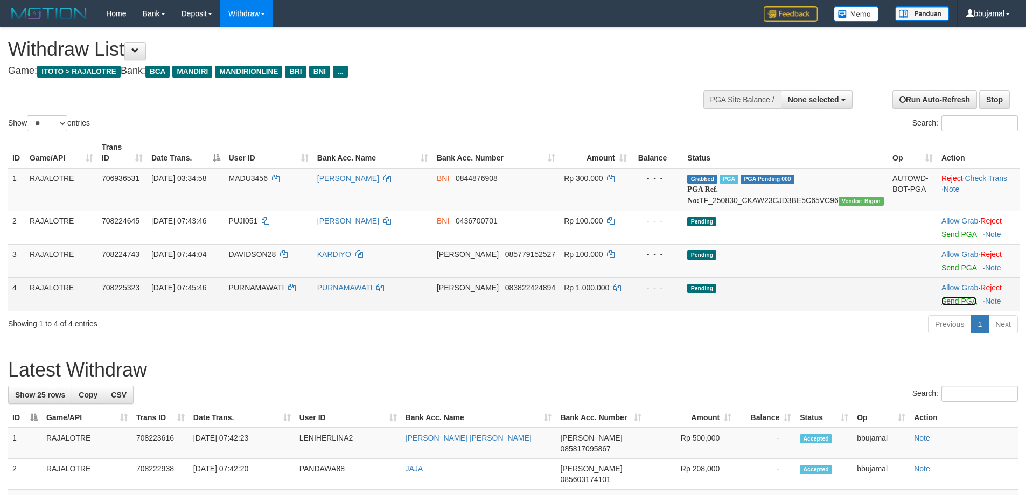
click at [942, 297] on link "Send PGA" at bounding box center [959, 301] width 35 height 9
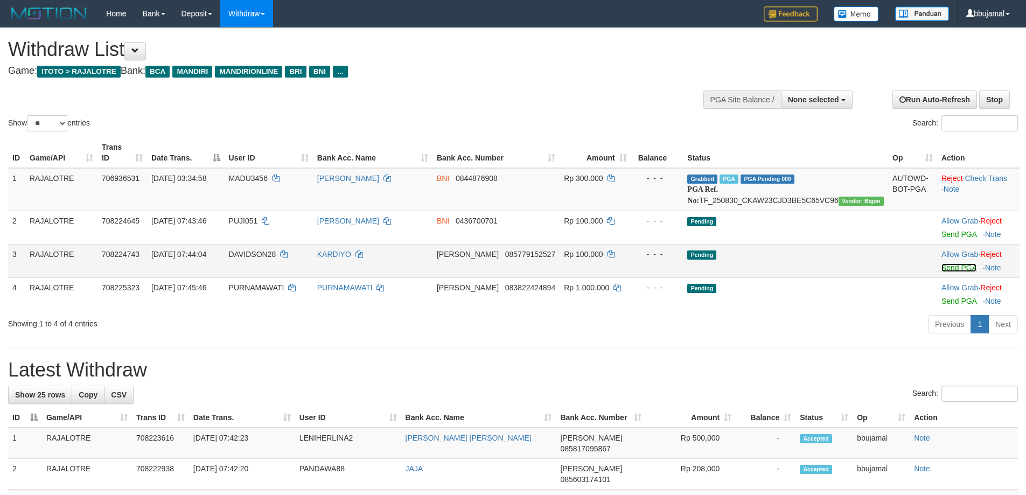
click at [943, 265] on link "Send PGA" at bounding box center [959, 267] width 35 height 9
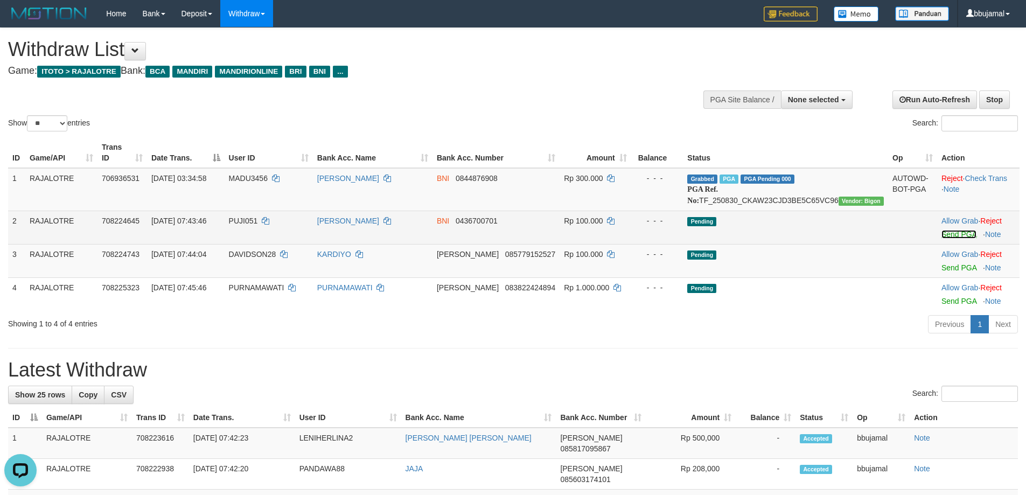
click at [947, 235] on link "Send PGA" at bounding box center [959, 234] width 35 height 9
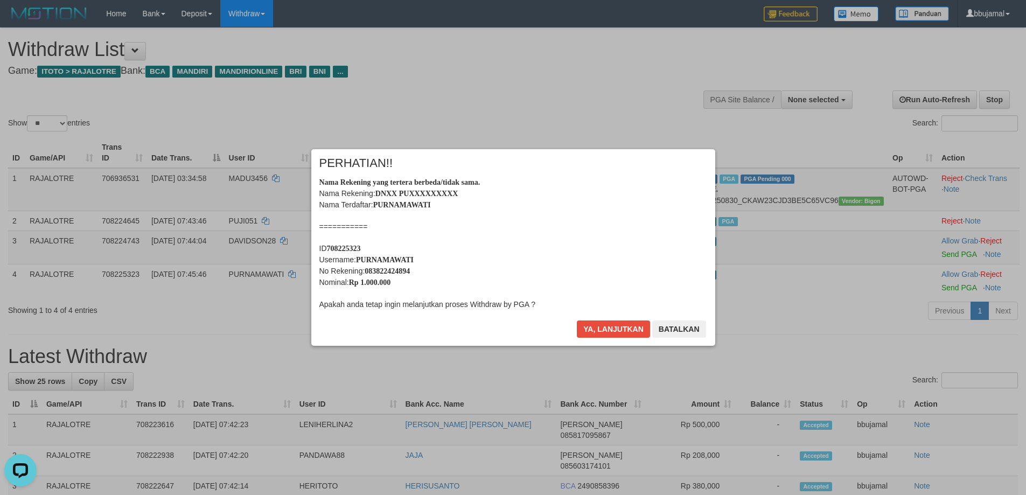
click at [577, 321] on button "Ya, lanjutkan" at bounding box center [613, 329] width 73 height 17
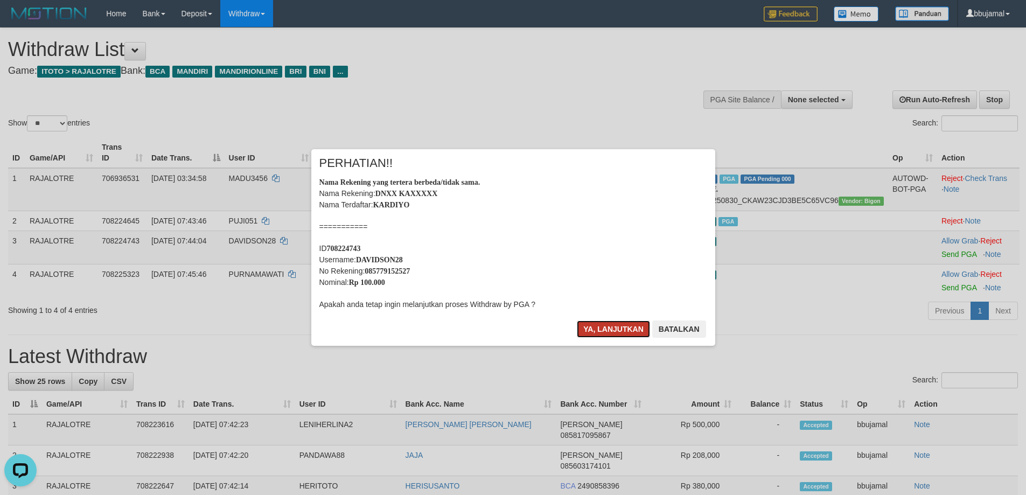
click at [618, 333] on button "Ya, lanjutkan" at bounding box center [613, 329] width 73 height 17
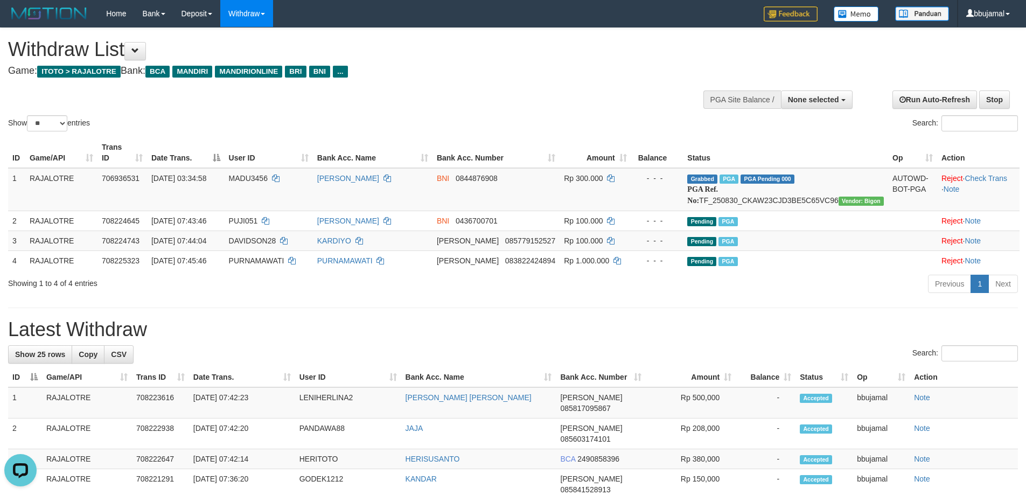
click at [518, 322] on h1 "Latest Withdraw" at bounding box center [513, 330] width 1010 height 22
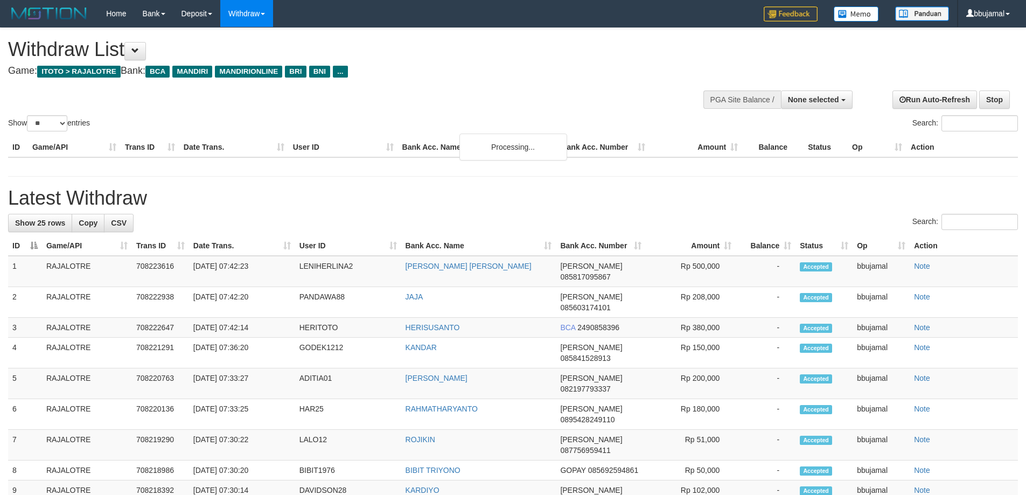
select select
select select "**"
click at [518, 338] on td "KANDAR" at bounding box center [478, 353] width 155 height 31
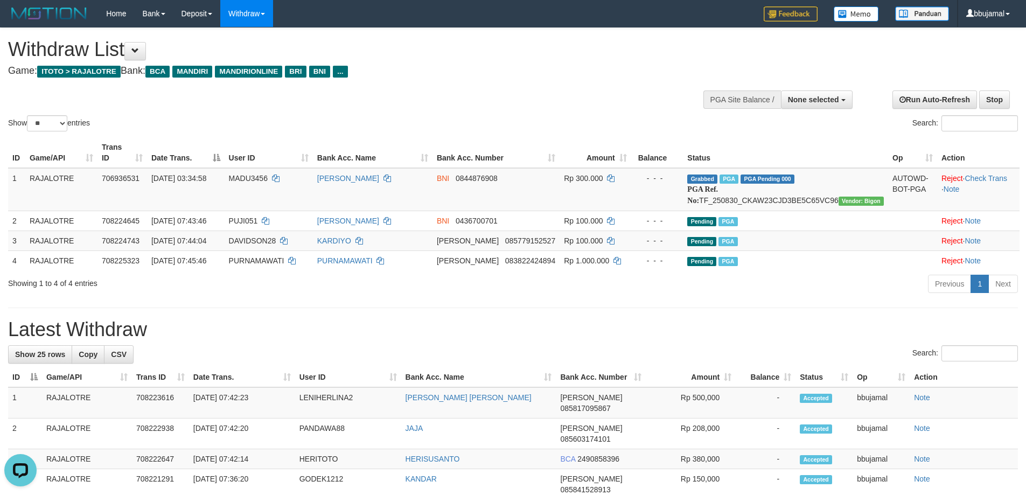
click at [518, 322] on h1 "Latest Withdraw" at bounding box center [513, 330] width 1010 height 22
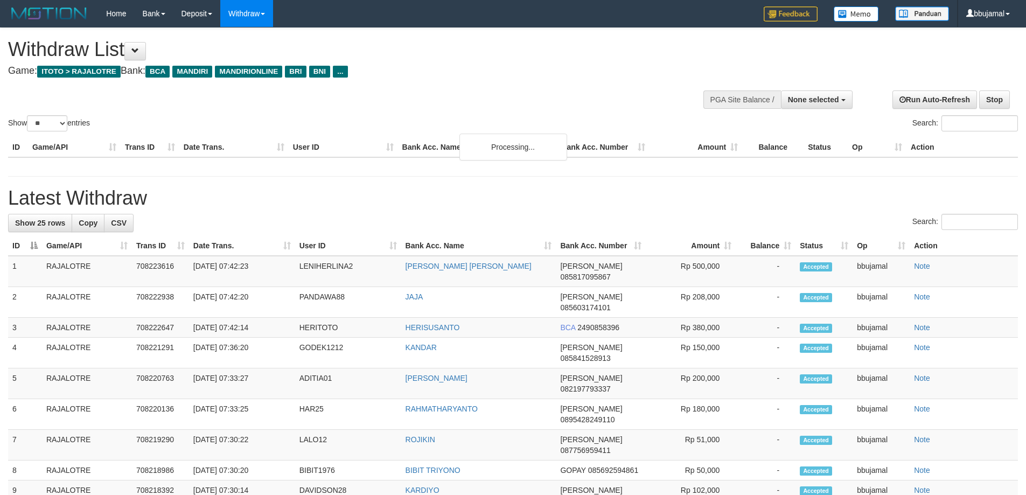
select select
select select "**"
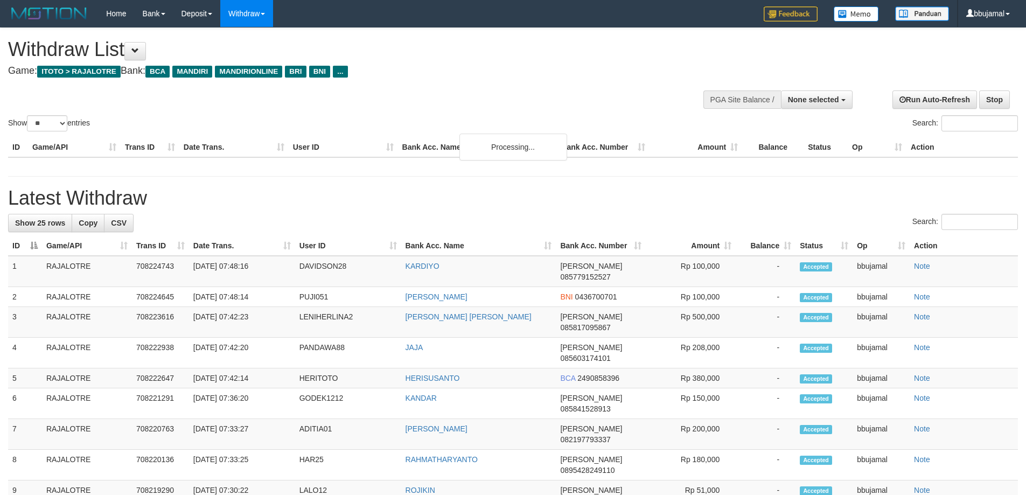
select select
select select "**"
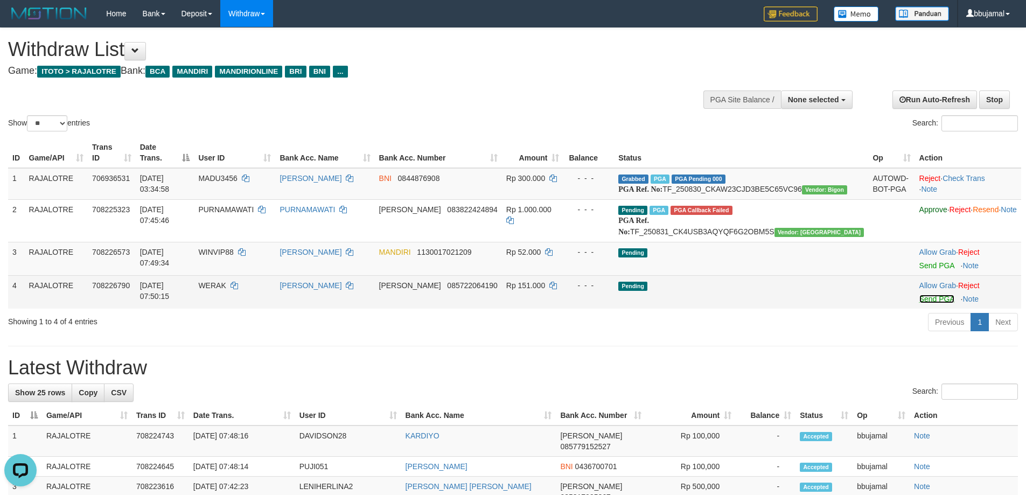
click at [920, 303] on link "Send PGA" at bounding box center [937, 299] width 35 height 9
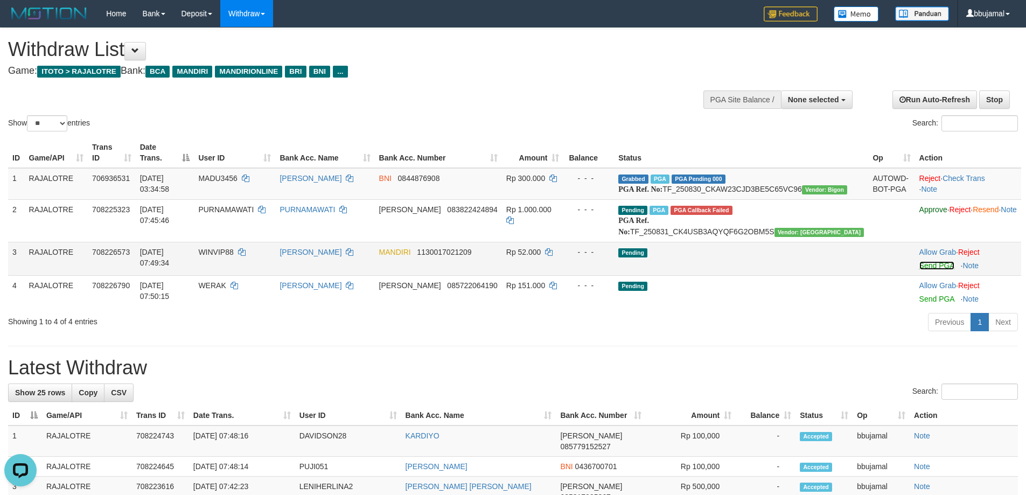
click at [920, 270] on link "Send PGA" at bounding box center [937, 265] width 35 height 9
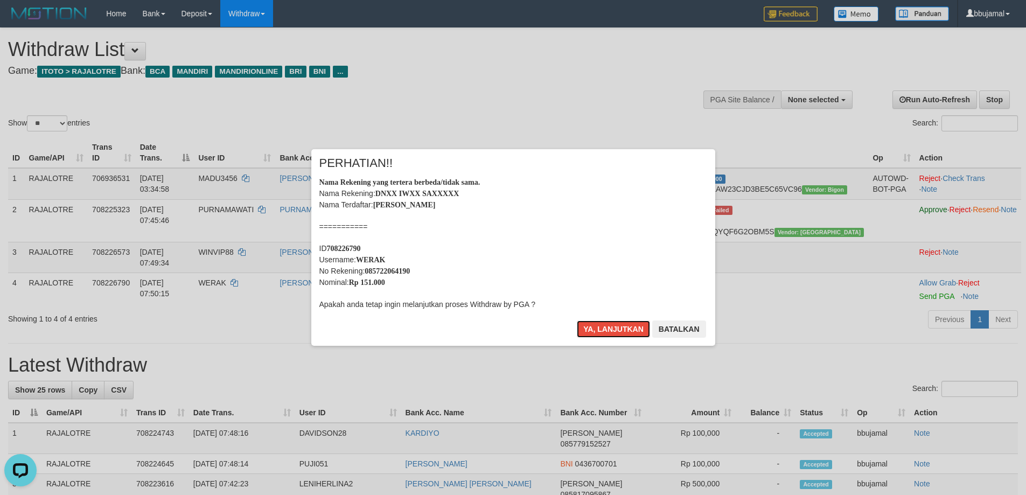
click at [577, 321] on button "Ya, lanjutkan" at bounding box center [613, 329] width 73 height 17
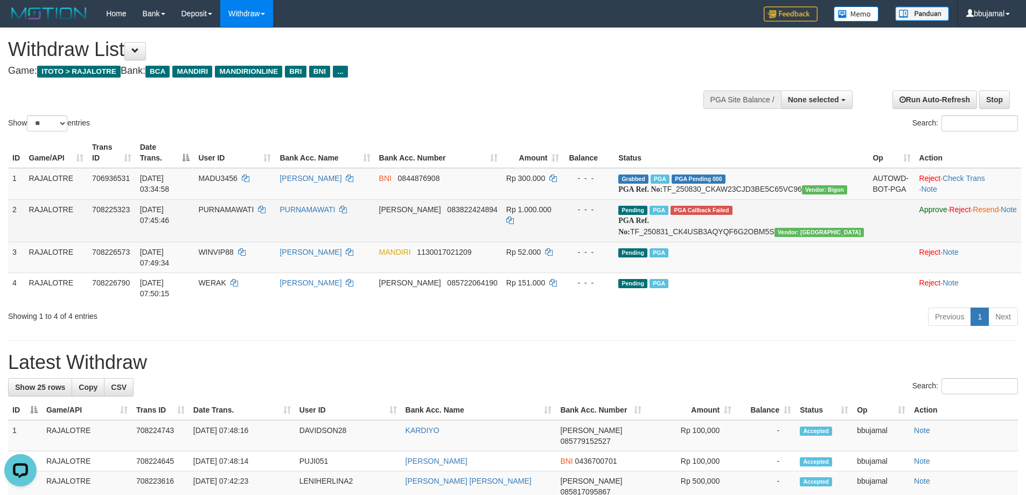
click at [275, 227] on td "PURNAMAWATI" at bounding box center [234, 220] width 81 height 43
click at [254, 214] on span "PURNAMAWATI" at bounding box center [225, 209] width 55 height 9
copy td "PURNAMAWATI"
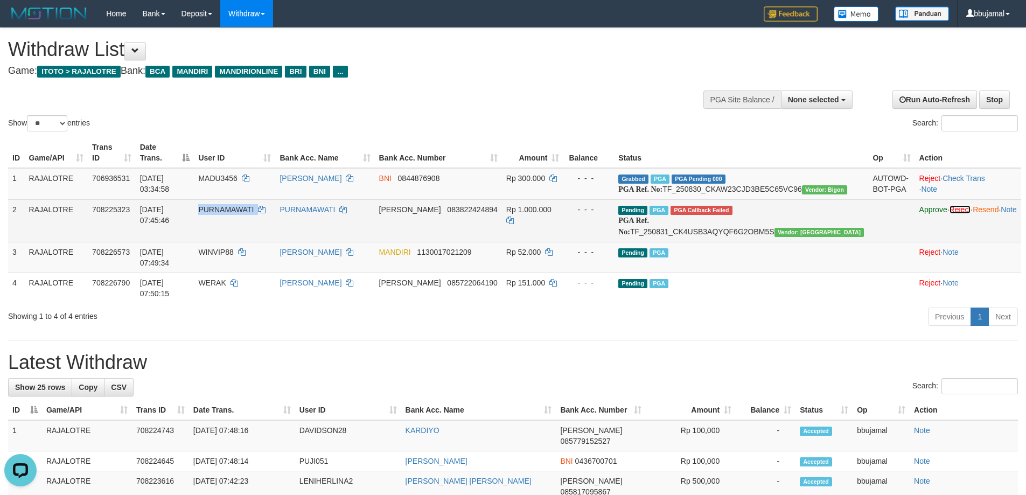
click at [950, 214] on link "Reject" at bounding box center [961, 209] width 22 height 9
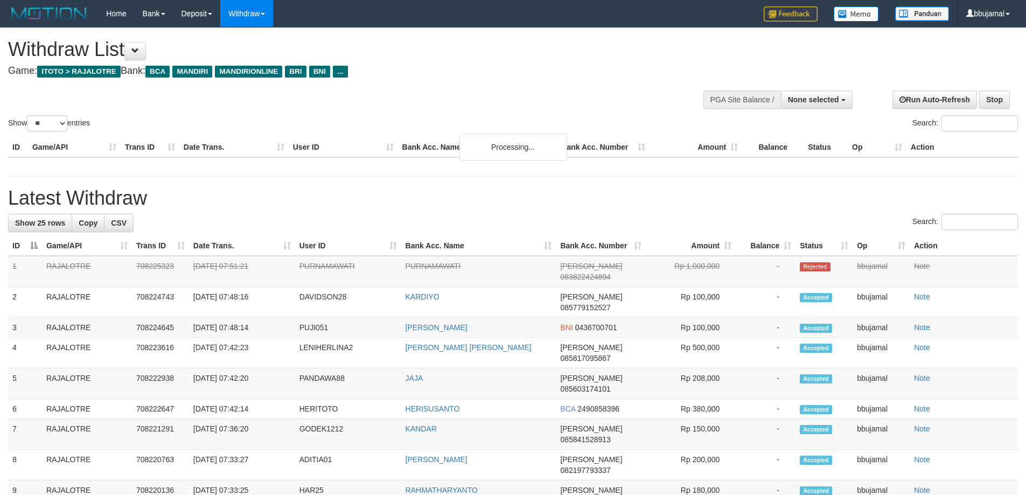
select select
select select "**"
select select
select select "**"
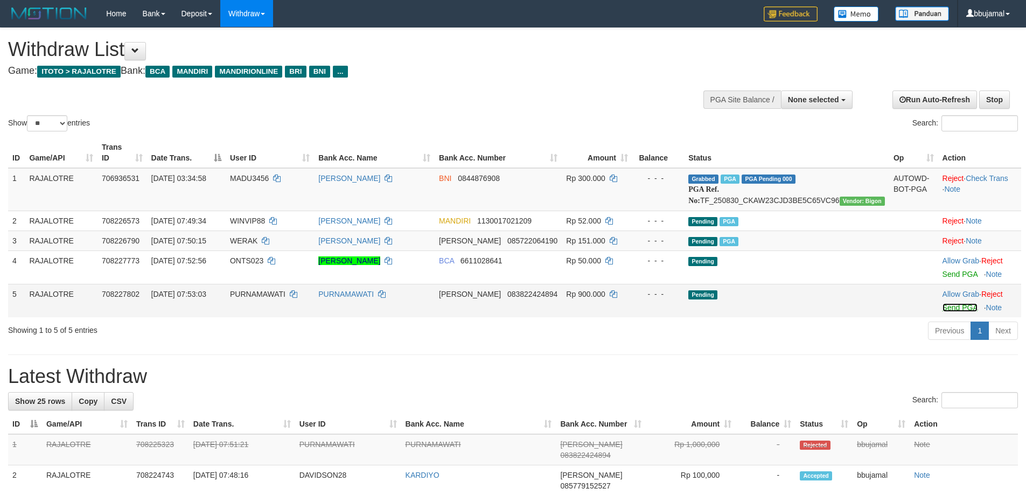
click at [943, 307] on link "Send PGA" at bounding box center [960, 307] width 35 height 9
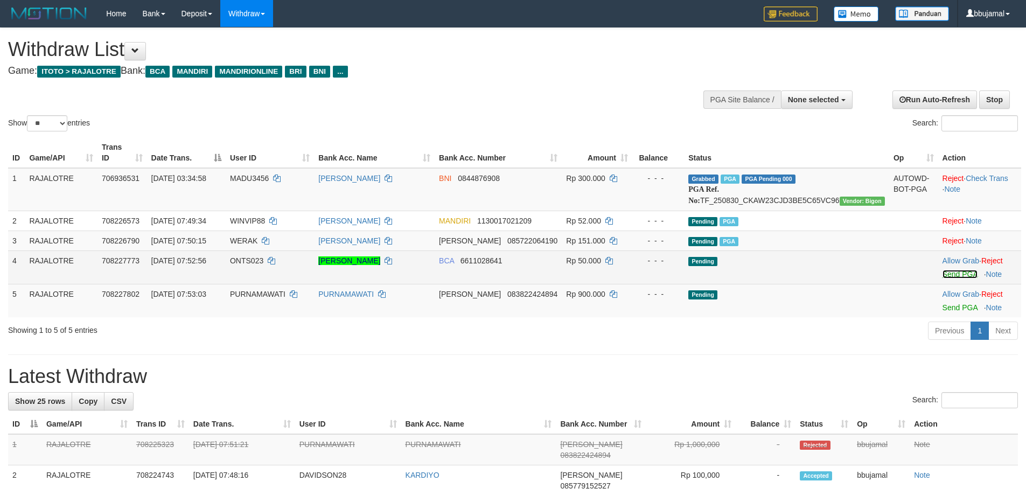
click at [948, 271] on link "Send PGA" at bounding box center [960, 274] width 35 height 9
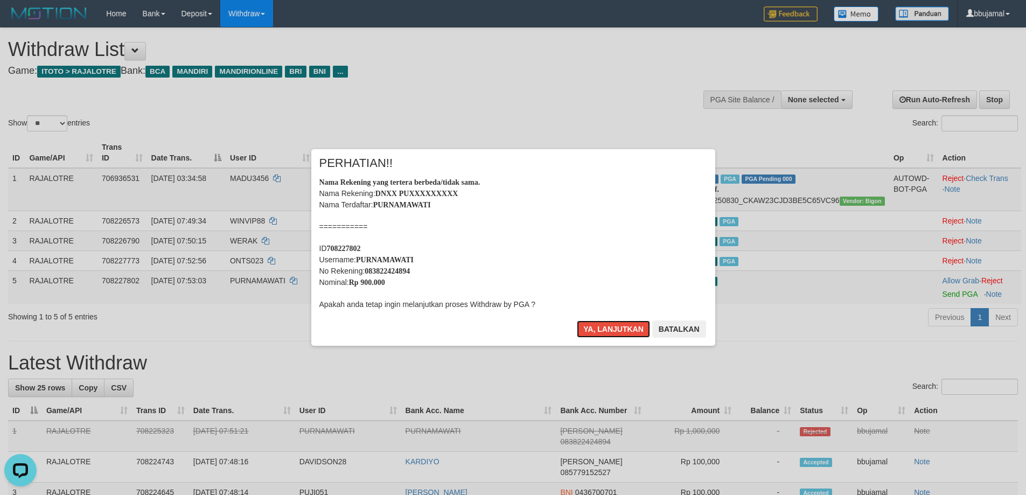
click at [577, 321] on button "Ya, lanjutkan" at bounding box center [613, 329] width 73 height 17
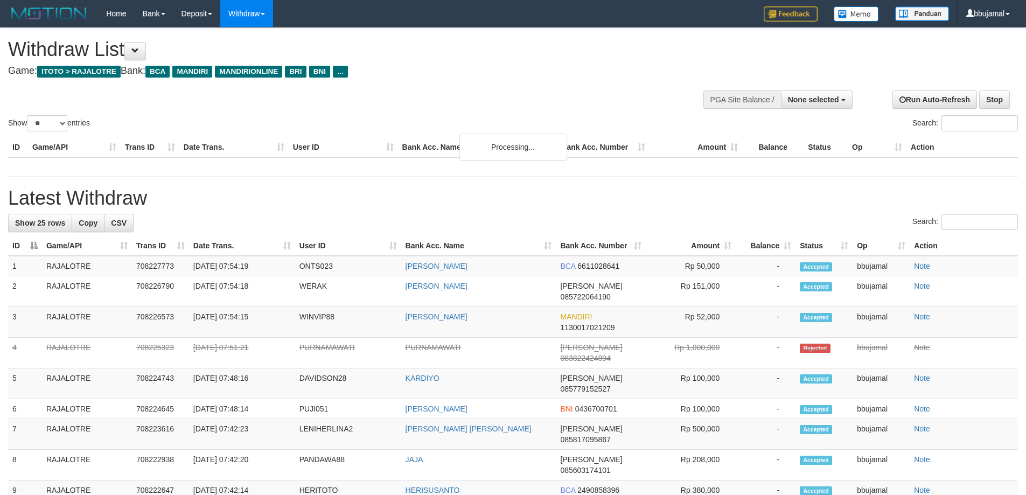
select select
select select "**"
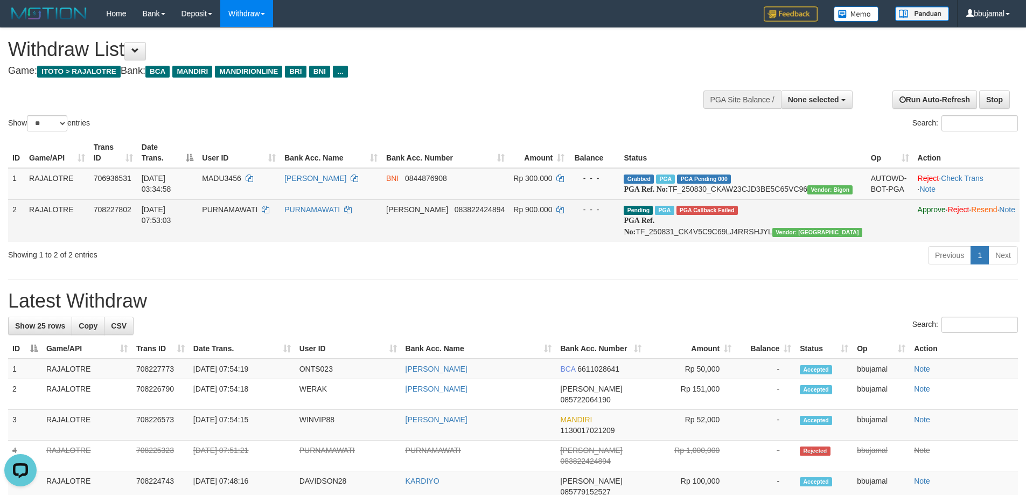
click at [258, 214] on span "PURNAMAWATI" at bounding box center [229, 209] width 55 height 9
copy td "PURNAMAWATI"
click at [948, 214] on link "Reject" at bounding box center [959, 209] width 22 height 9
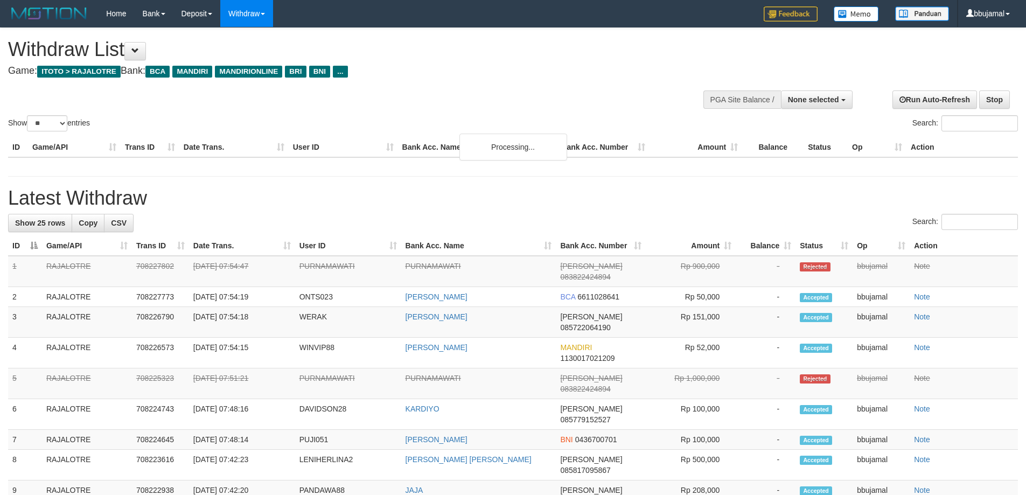
select select
select select "**"
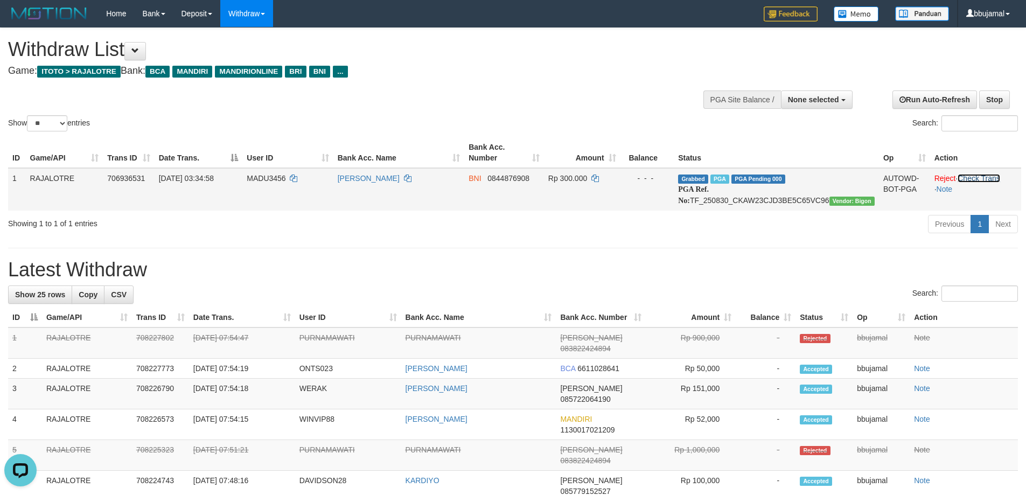
click at [995, 176] on link "Check Trans" at bounding box center [979, 178] width 43 height 9
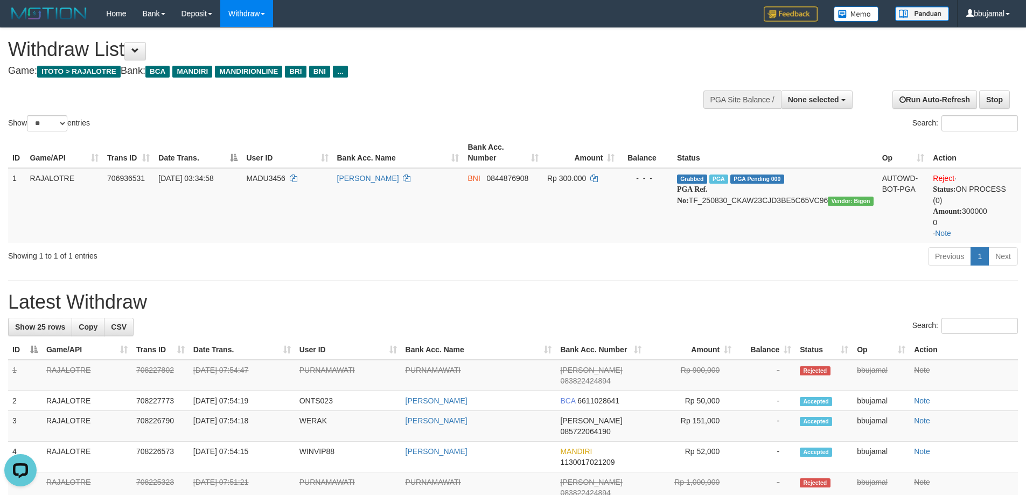
click at [550, 59] on h1 "Withdraw List" at bounding box center [340, 50] width 665 height 22
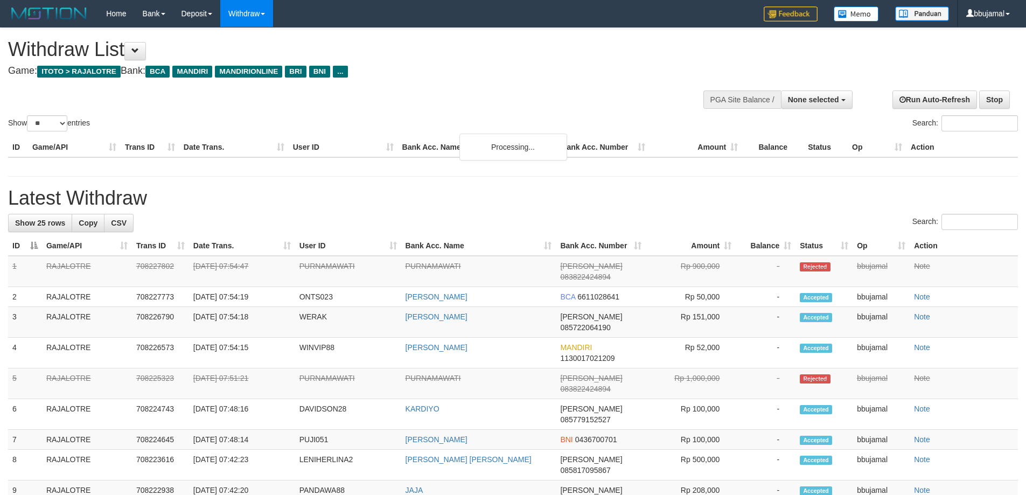
select select
select select "**"
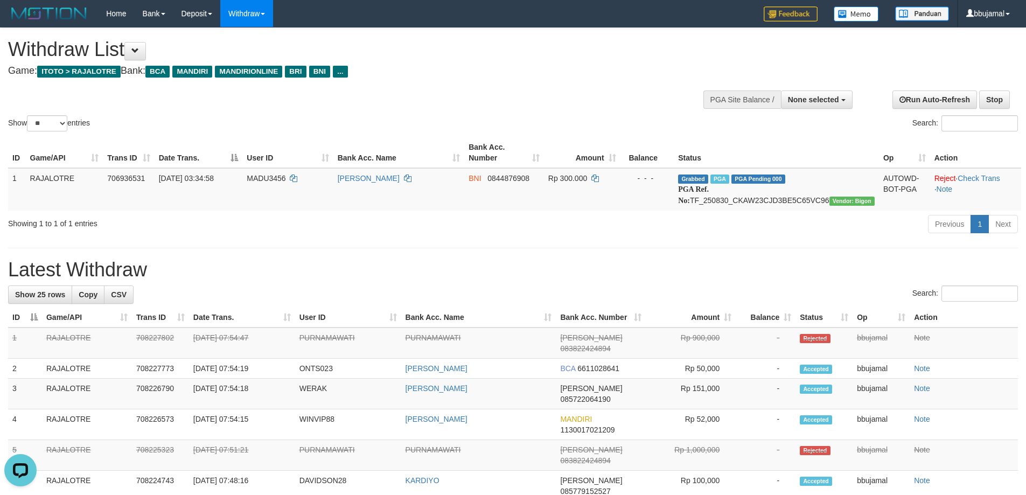
click at [471, 280] on h1 "Latest Withdraw" at bounding box center [513, 270] width 1010 height 22
click at [471, 279] on h1 "Latest Withdraw" at bounding box center [513, 270] width 1010 height 22
click at [470, 276] on h1 "Latest Withdraw" at bounding box center [513, 270] width 1010 height 22
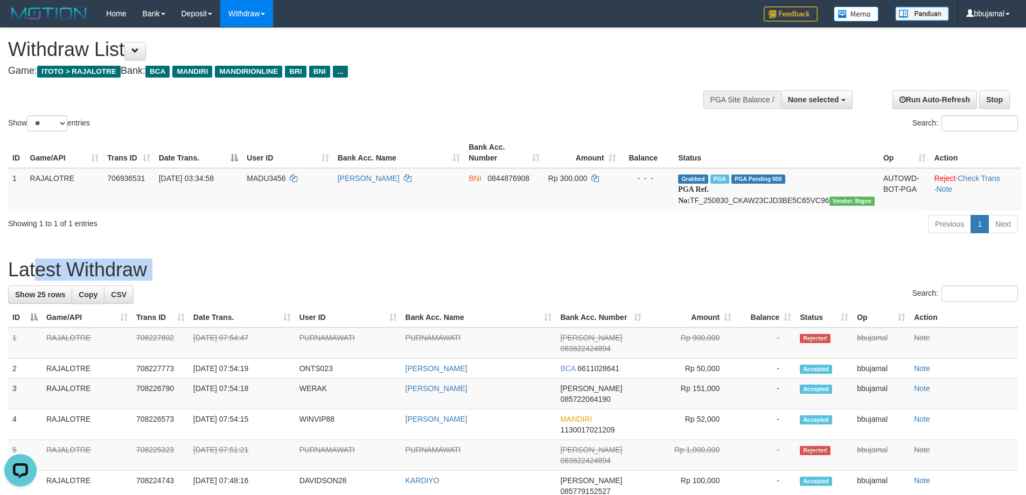
click at [470, 276] on h1 "Latest Withdraw" at bounding box center [513, 270] width 1010 height 22
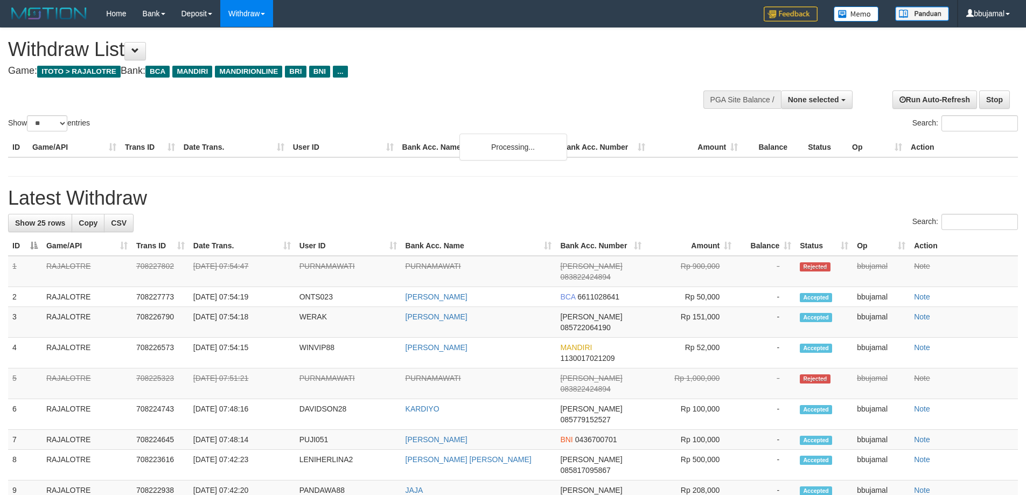
select select
select select "**"
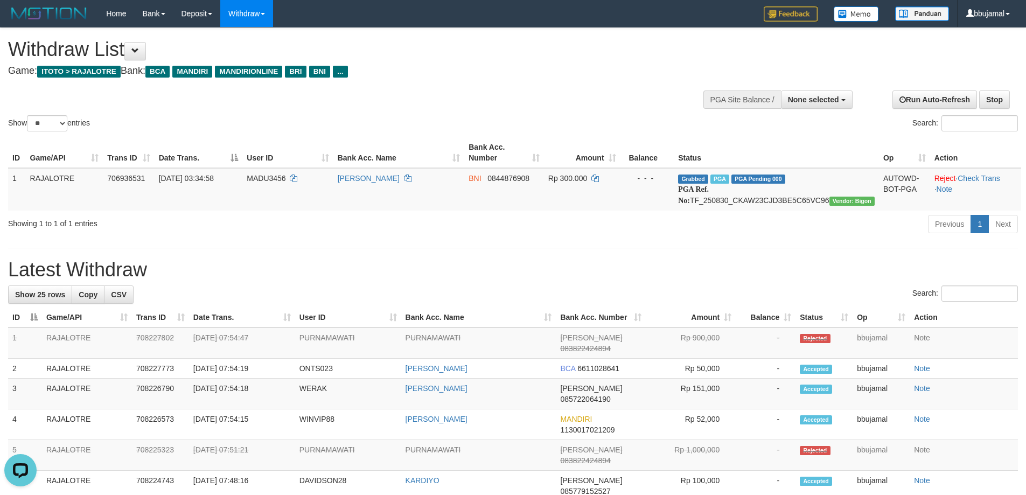
click at [545, 237] on div "Previous 1 Next" at bounding box center [727, 225] width 582 height 23
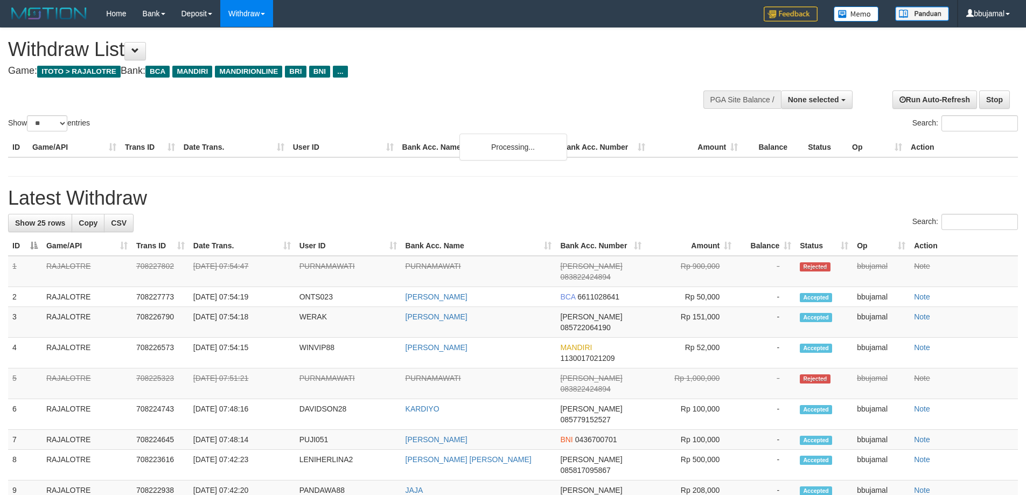
select select
select select "**"
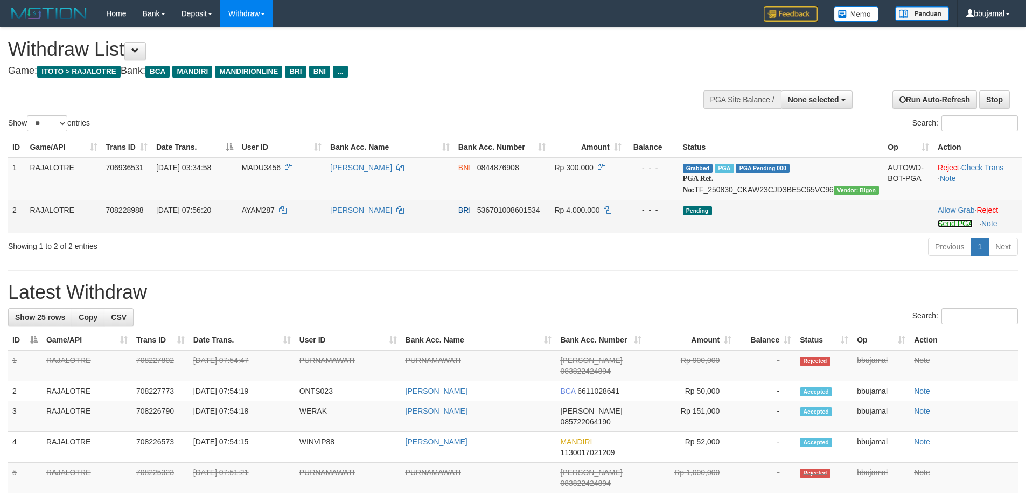
click at [938, 228] on link "Send PGA" at bounding box center [955, 223] width 35 height 9
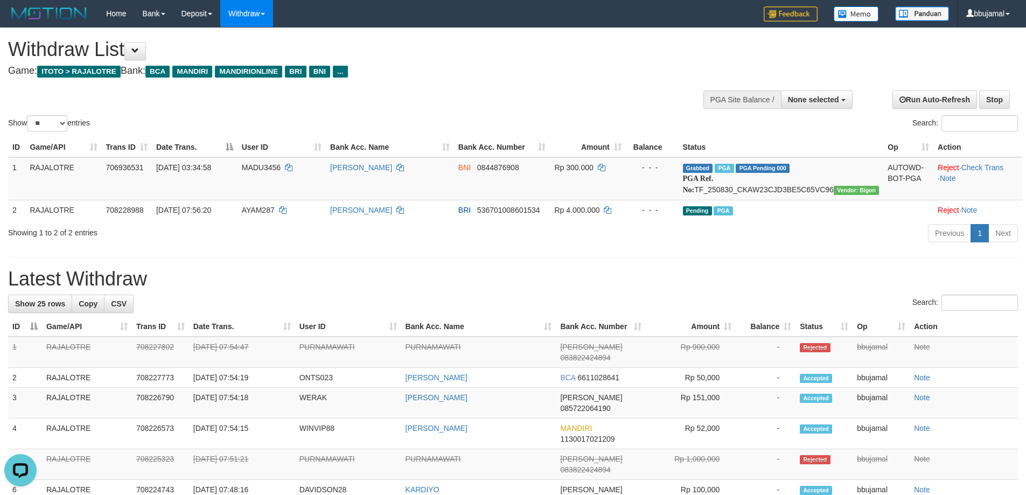
click at [751, 290] on h1 "Latest Withdraw" at bounding box center [513, 279] width 1010 height 22
click at [754, 290] on h1 "Latest Withdraw" at bounding box center [513, 279] width 1010 height 22
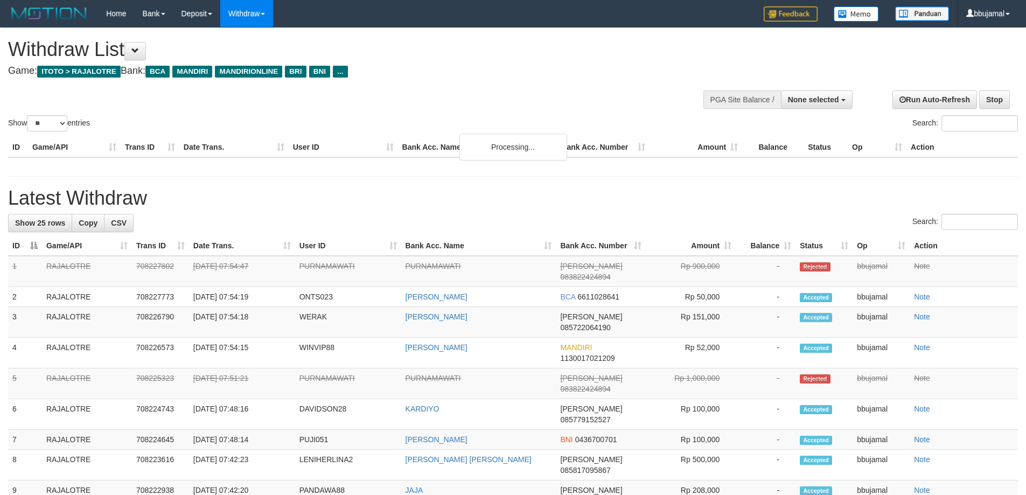
select select
select select "**"
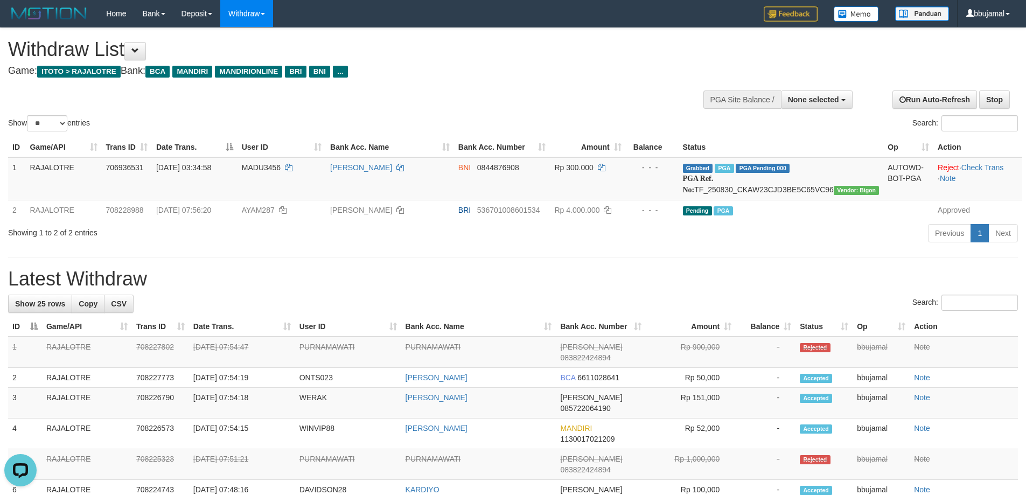
click at [759, 287] on h1 "Latest Withdraw" at bounding box center [513, 279] width 1010 height 22
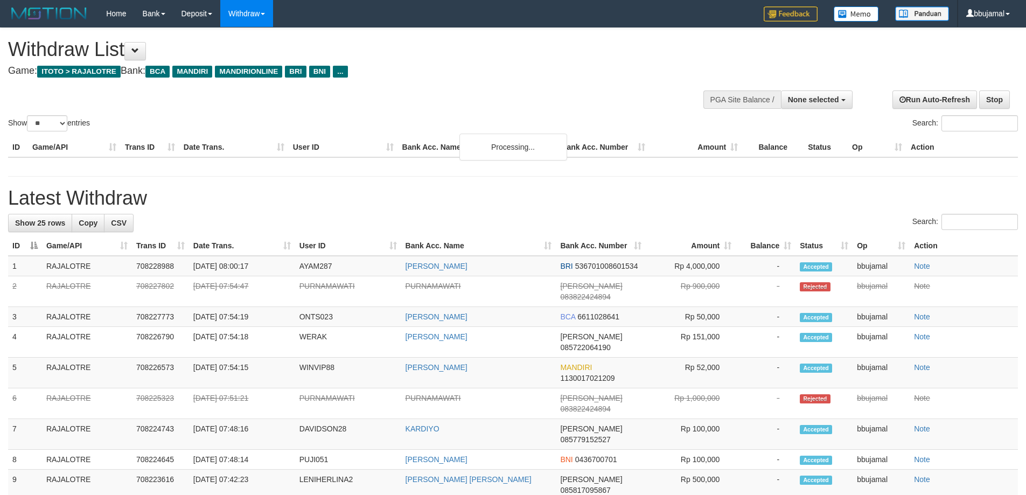
select select
select select "**"
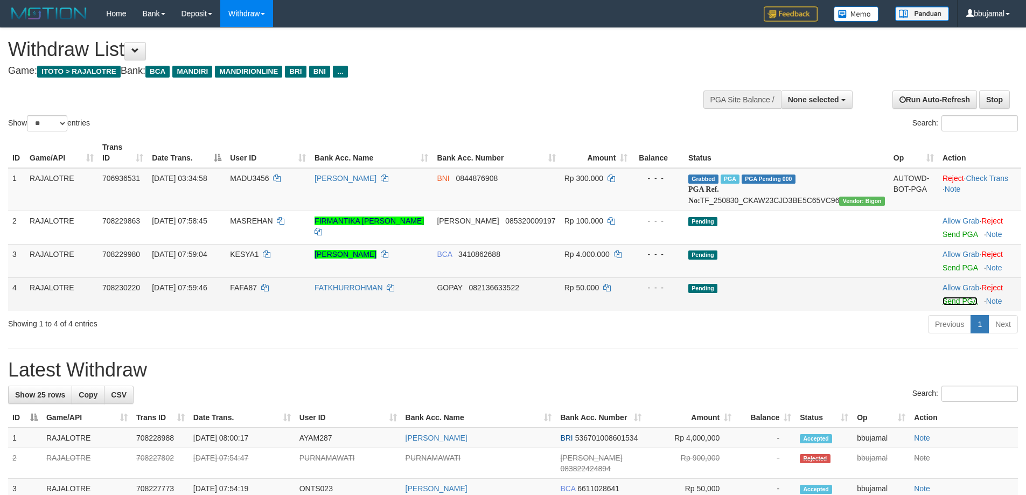
click at [943, 301] on link "Send PGA" at bounding box center [960, 301] width 35 height 9
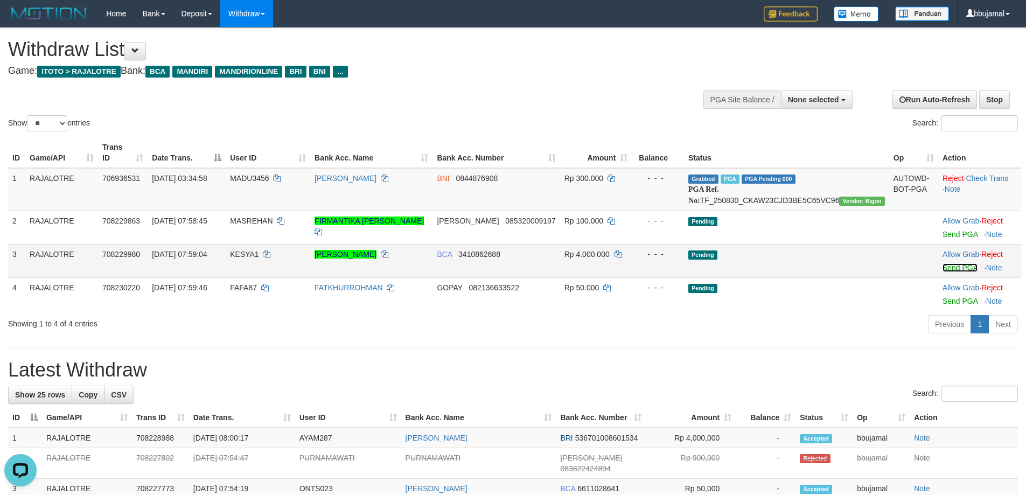
click at [943, 267] on link "Send PGA" at bounding box center [960, 267] width 35 height 9
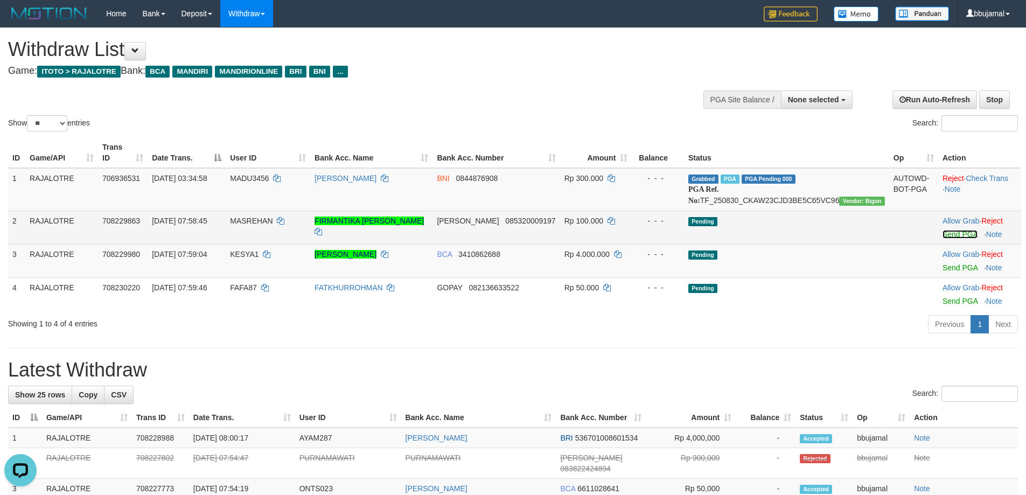
click at [947, 230] on link "Send PGA" at bounding box center [960, 234] width 35 height 9
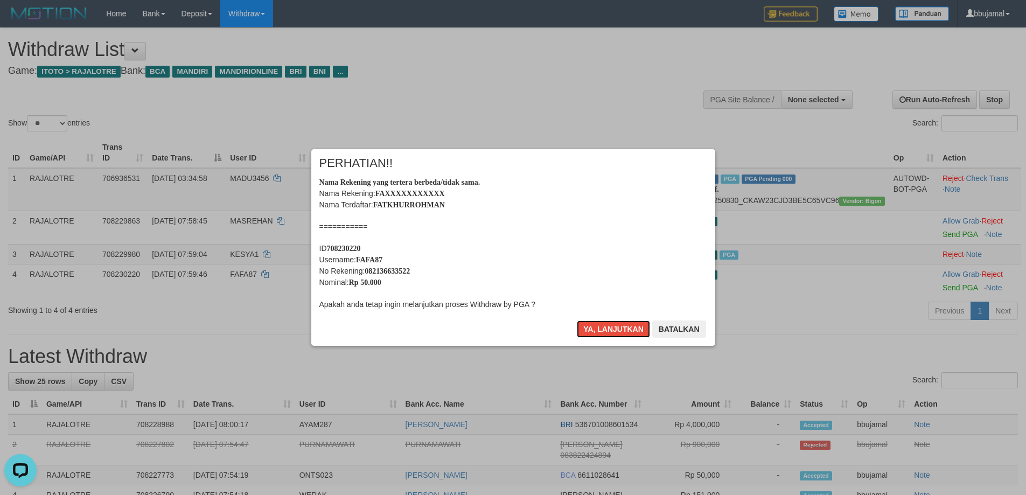
click at [577, 321] on button "Ya, lanjutkan" at bounding box center [613, 329] width 73 height 17
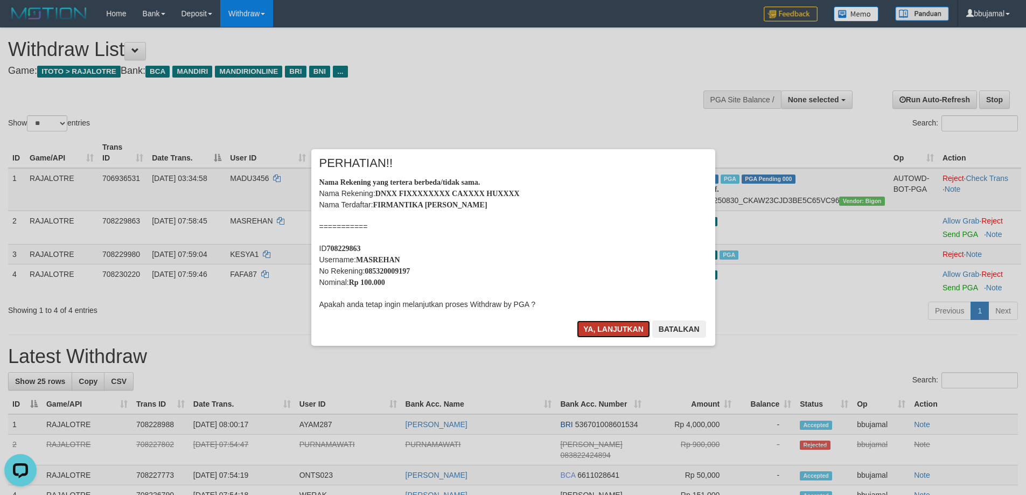
click at [608, 335] on button "Ya, lanjutkan" at bounding box center [613, 329] width 73 height 17
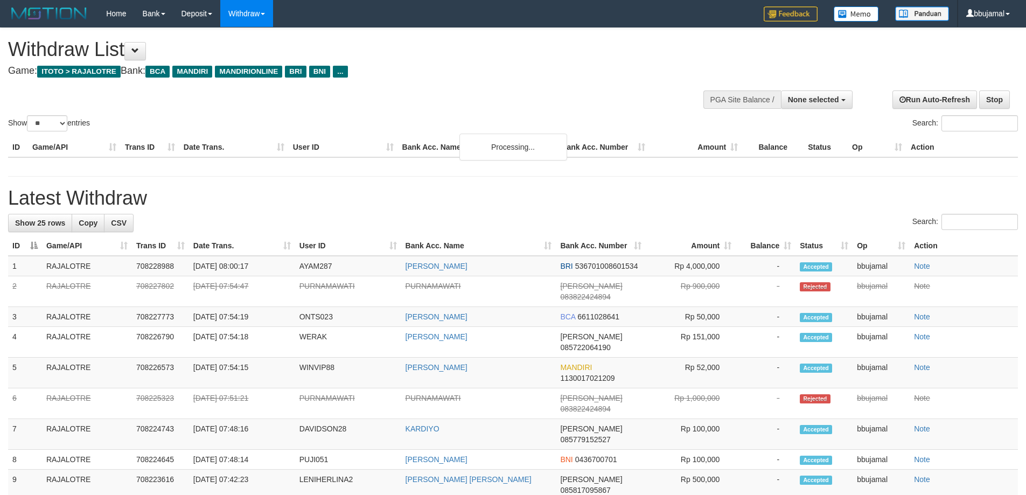
select select
select select "**"
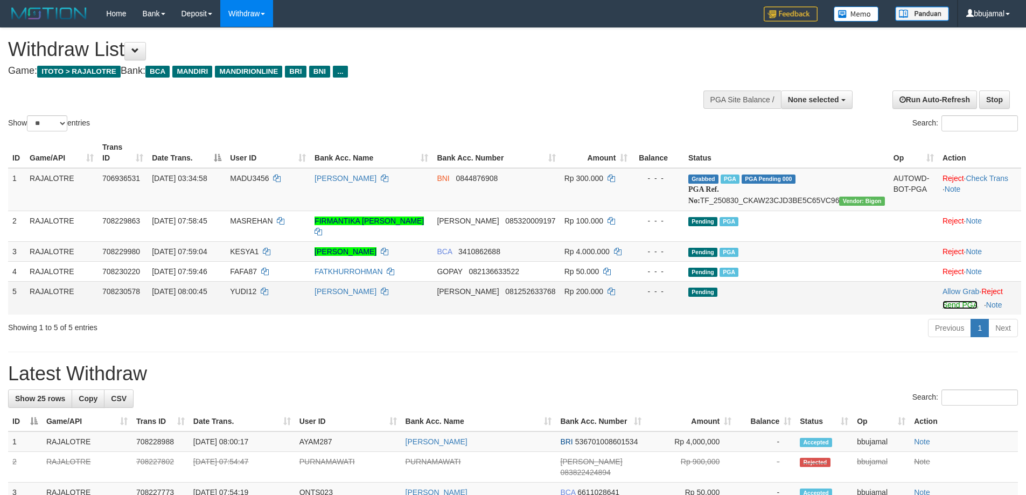
click at [944, 301] on link "Send PGA" at bounding box center [960, 305] width 35 height 9
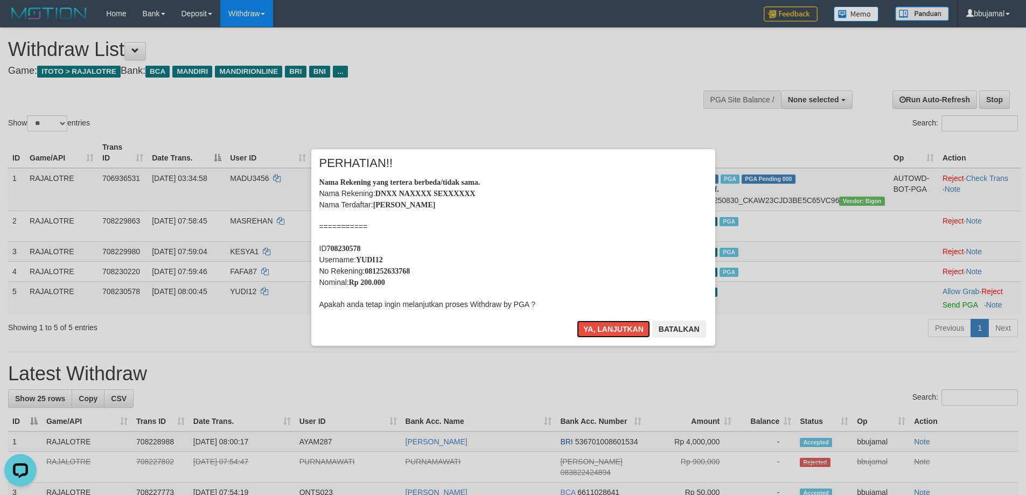
click at [577, 321] on button "Ya, lanjutkan" at bounding box center [613, 329] width 73 height 17
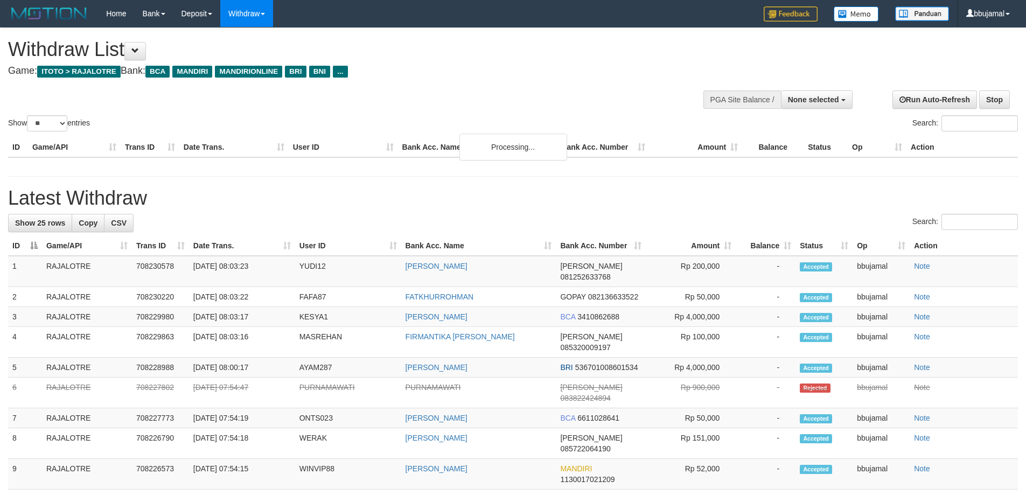
select select
select select "**"
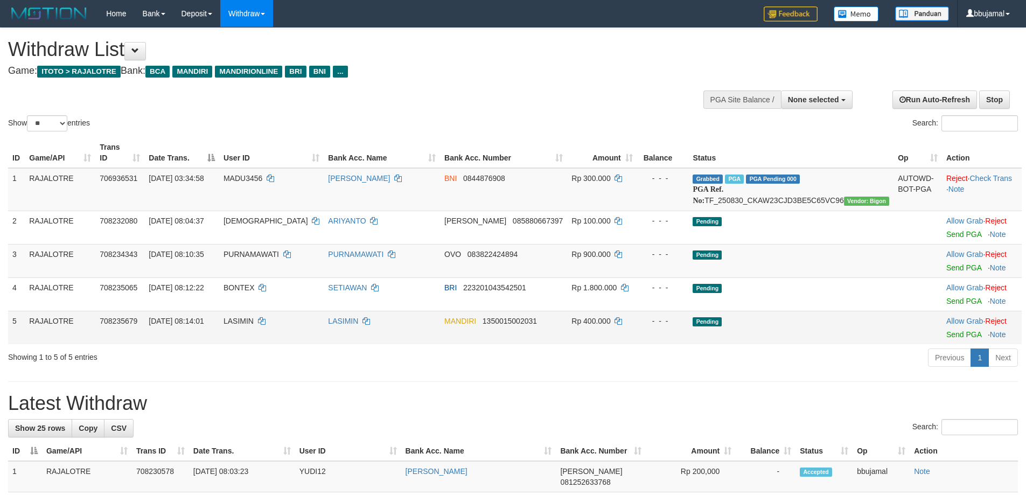
click at [947, 328] on td "Allow Grab · Reject Send PGA · Note" at bounding box center [982, 327] width 80 height 33
click at [950, 331] on link "Send PGA" at bounding box center [964, 334] width 35 height 9
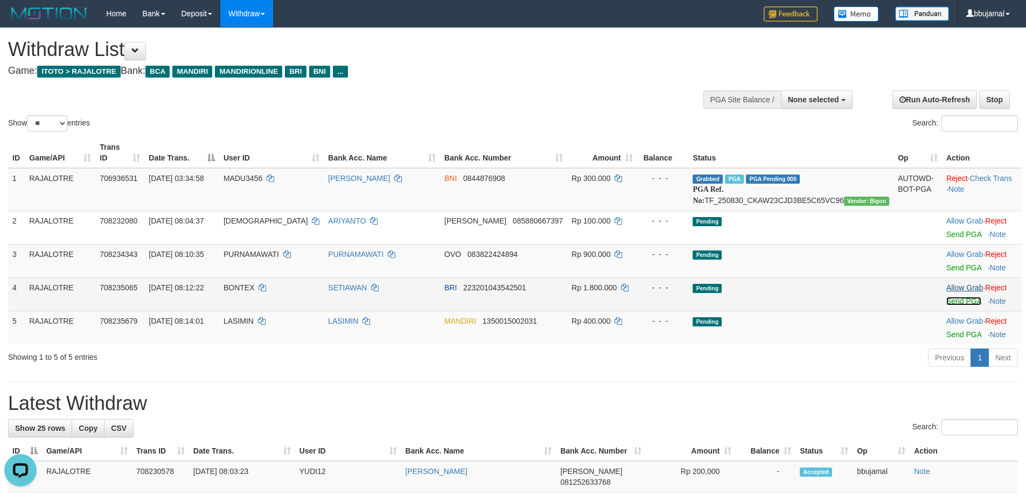
click at [947, 303] on link "Send PGA" at bounding box center [964, 301] width 35 height 9
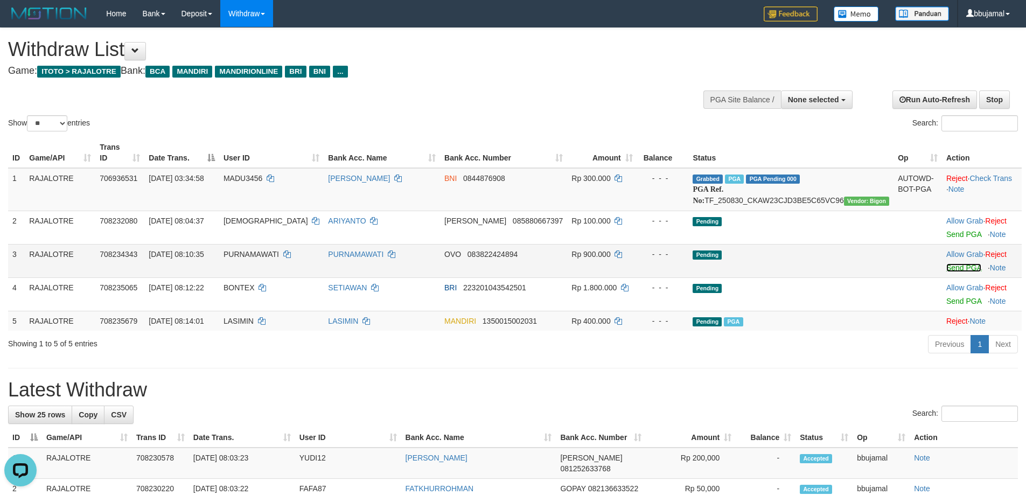
click at [947, 266] on link "Send PGA" at bounding box center [964, 267] width 35 height 9
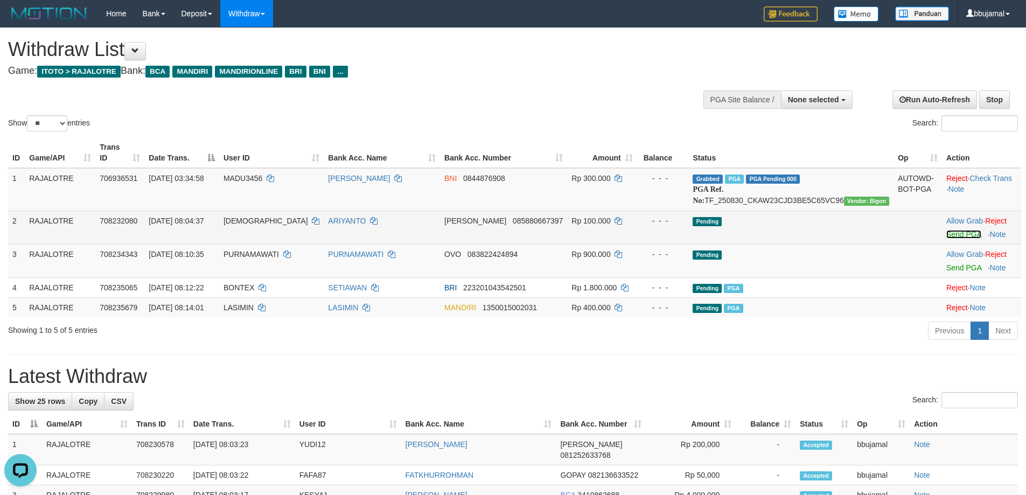
click at [947, 233] on link "Send PGA" at bounding box center [964, 234] width 35 height 9
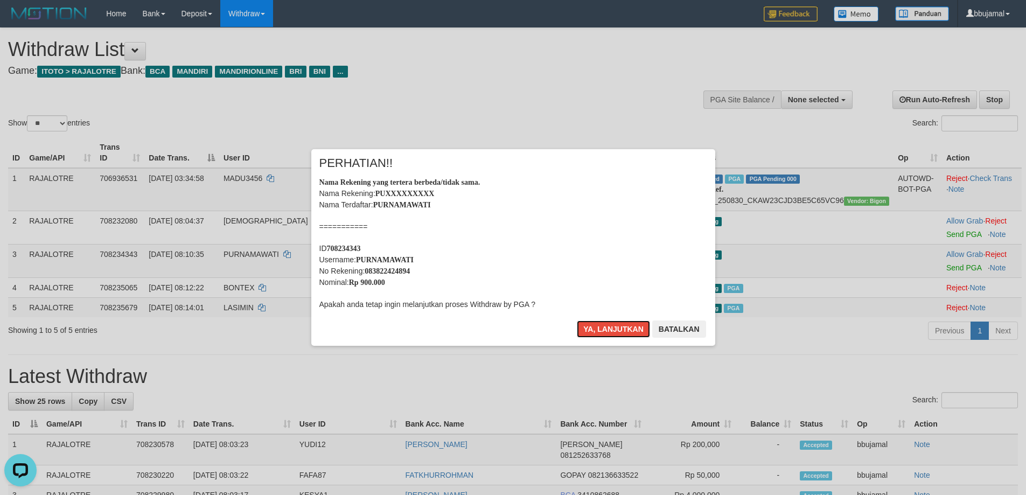
click at [577, 321] on button "Ya, lanjutkan" at bounding box center [613, 329] width 73 height 17
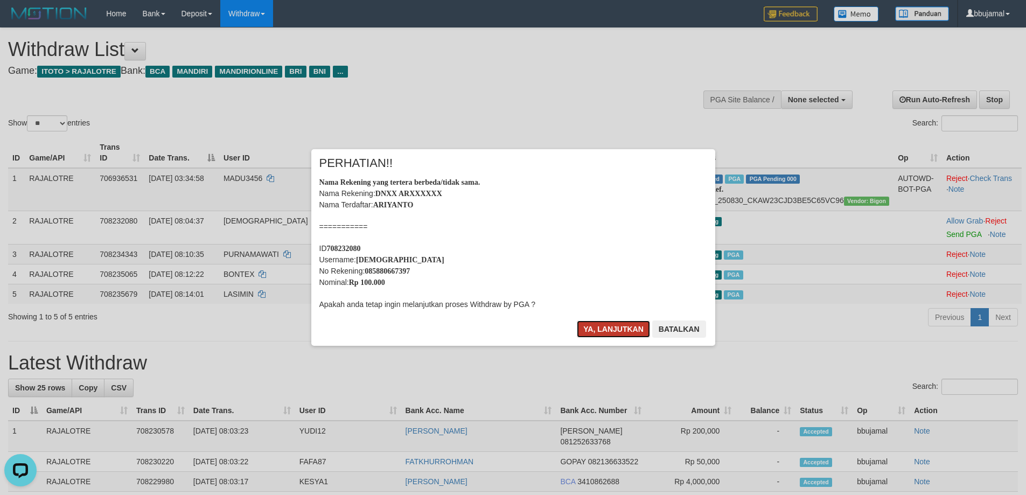
click at [618, 325] on button "Ya, lanjutkan" at bounding box center [613, 329] width 73 height 17
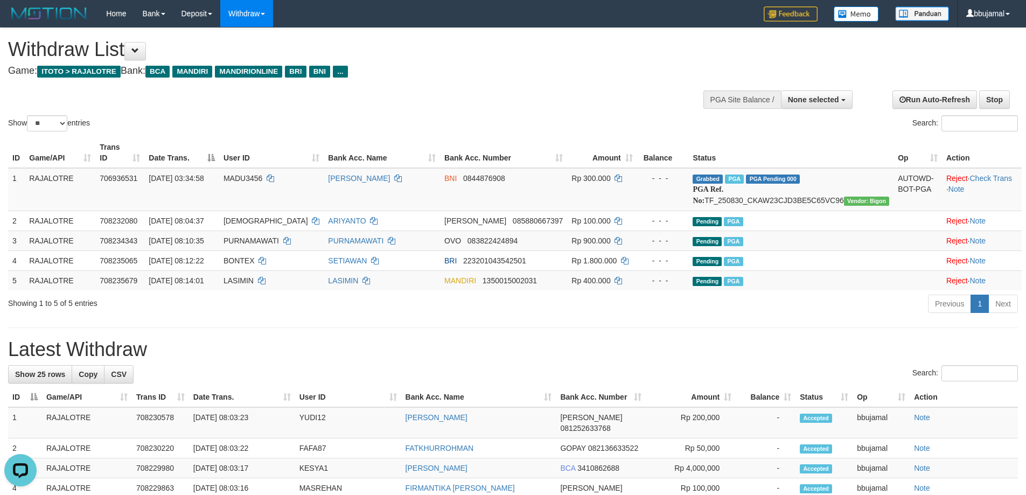
click at [941, 348] on h1 "Latest Withdraw" at bounding box center [513, 350] width 1010 height 22
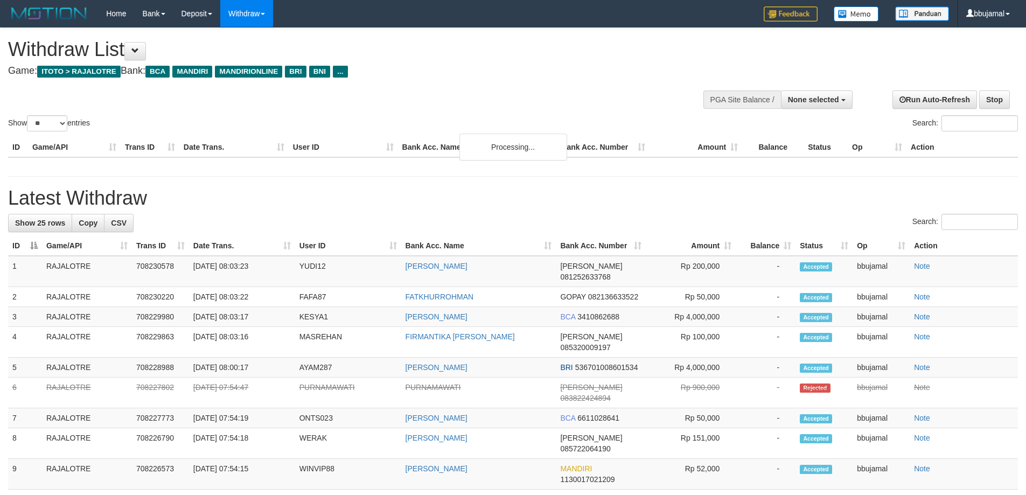
select select
select select "**"
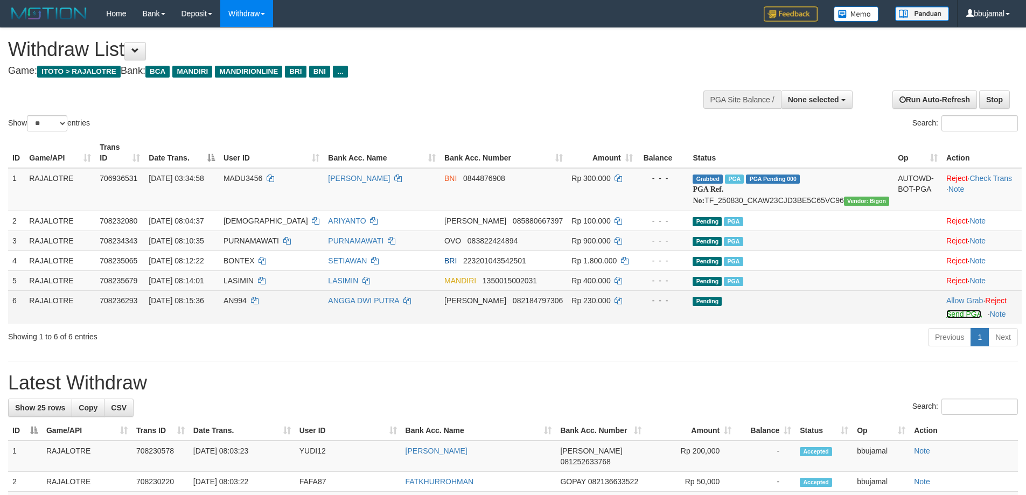
click at [947, 317] on link "Send PGA" at bounding box center [964, 314] width 35 height 9
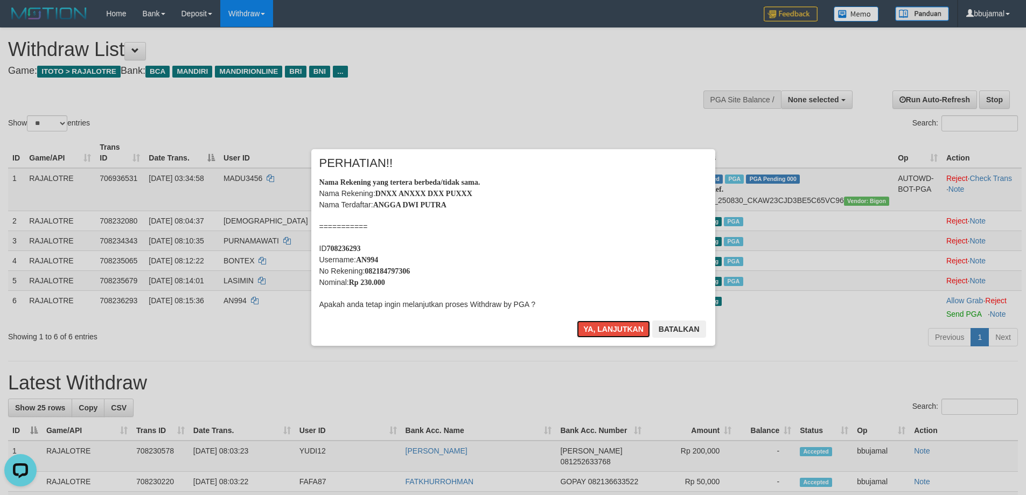
click at [577, 321] on button "Ya, lanjutkan" at bounding box center [613, 329] width 73 height 17
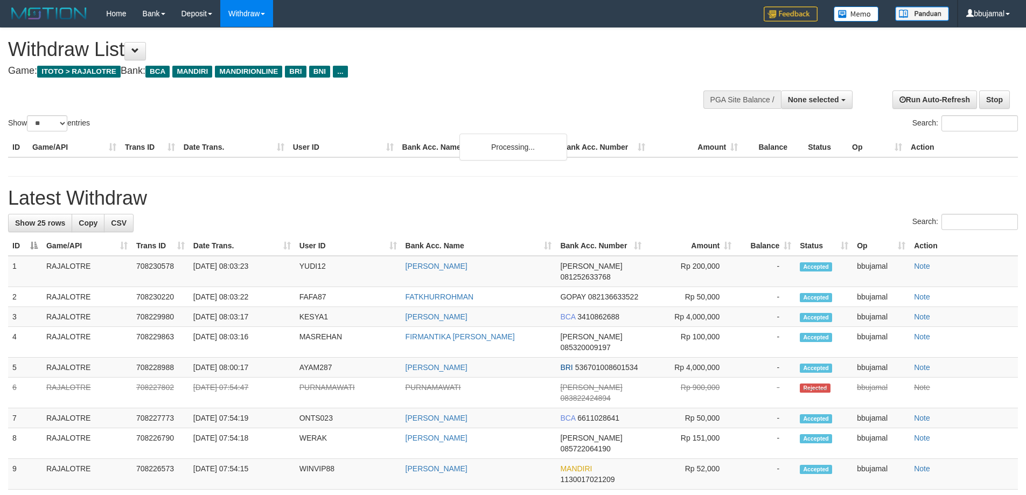
select select
select select "**"
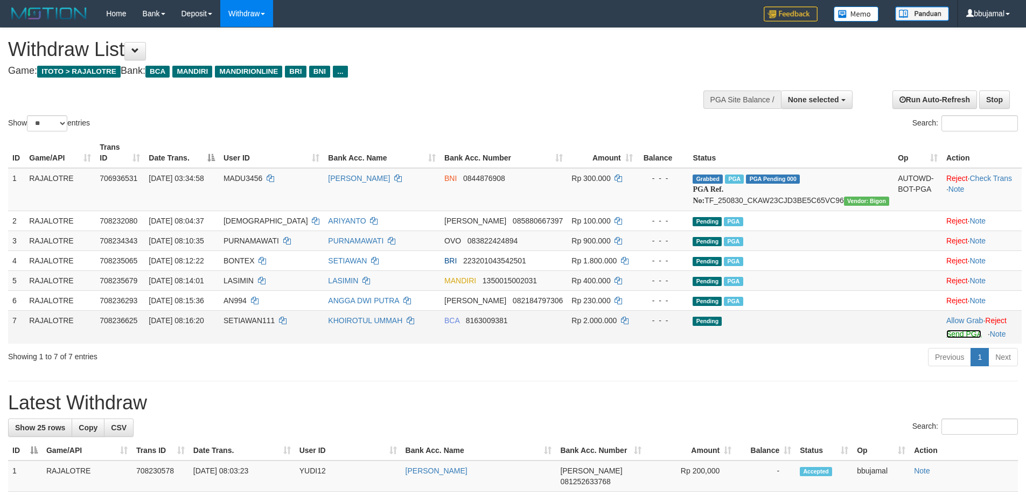
click at [947, 335] on link "Send PGA" at bounding box center [964, 334] width 35 height 9
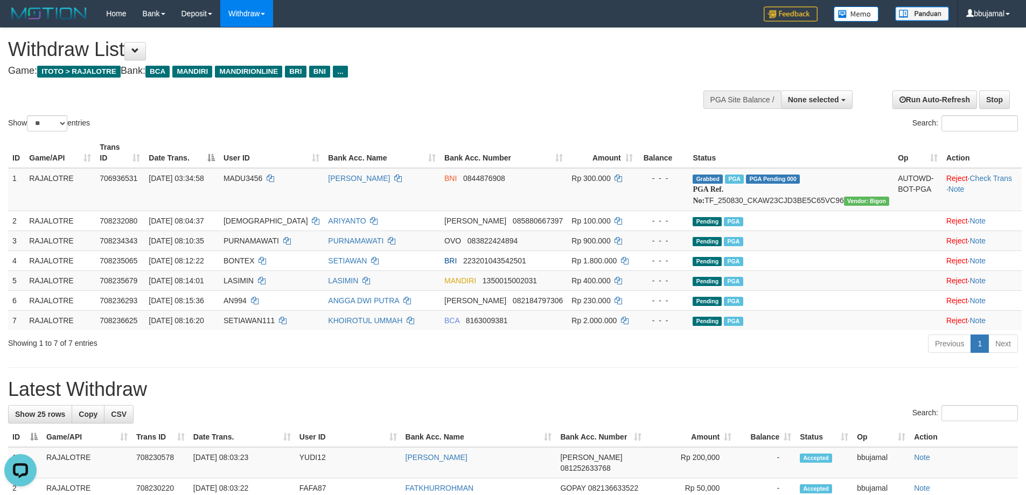
click at [726, 412] on div "Search:" at bounding box center [513, 414] width 1010 height 19
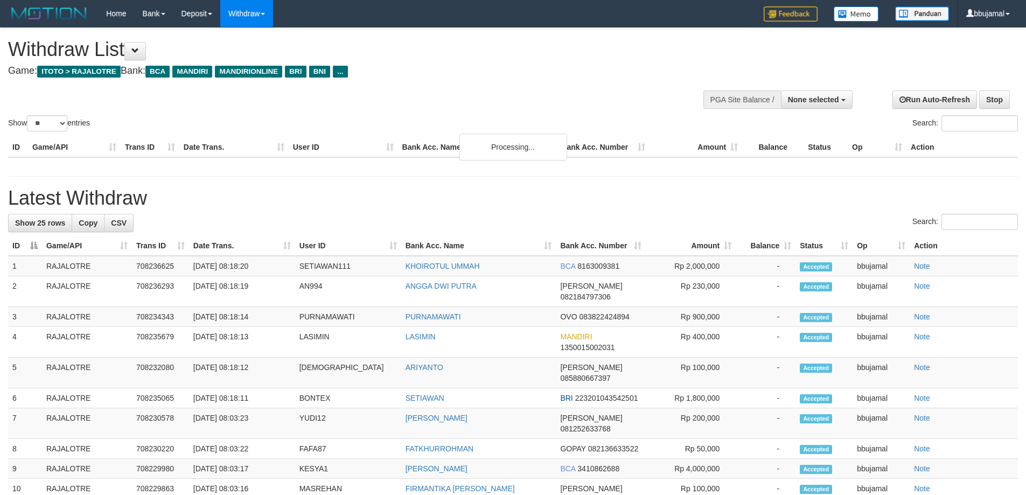
select select
select select "**"
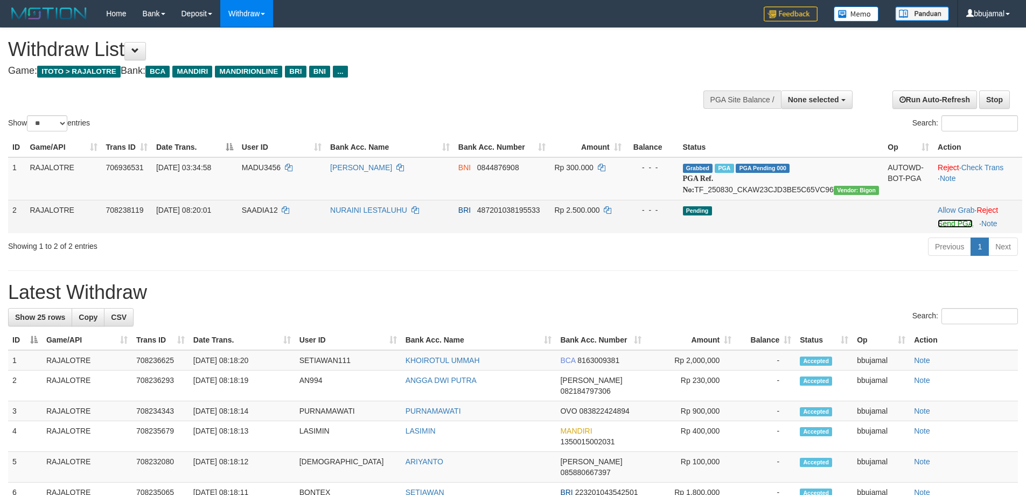
click at [946, 228] on link "Send PGA" at bounding box center [955, 223] width 35 height 9
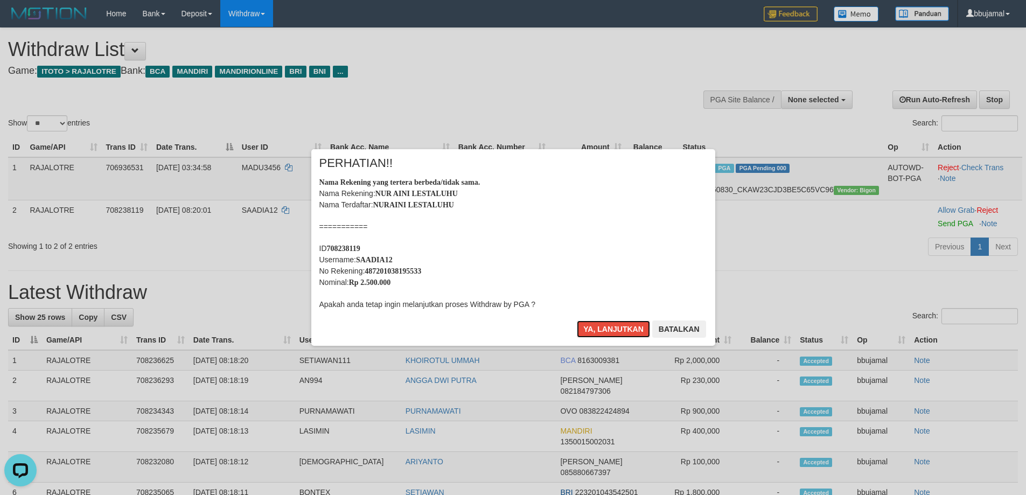
click at [577, 321] on button "Ya, lanjutkan" at bounding box center [613, 329] width 73 height 17
